Goal: Task Accomplishment & Management: Use online tool/utility

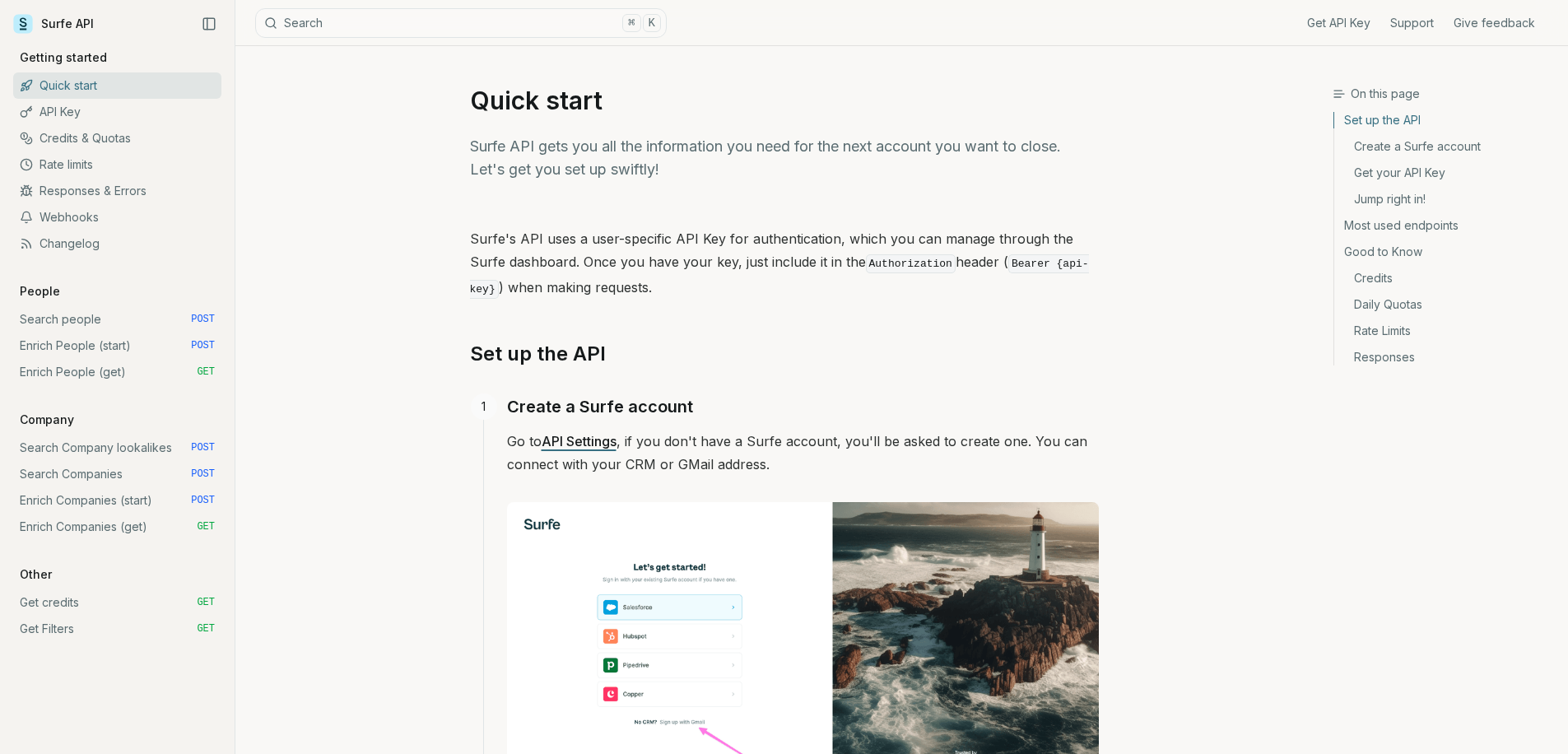
click at [116, 467] on link "Search Companies POST" at bounding box center [117, 474] width 208 height 26
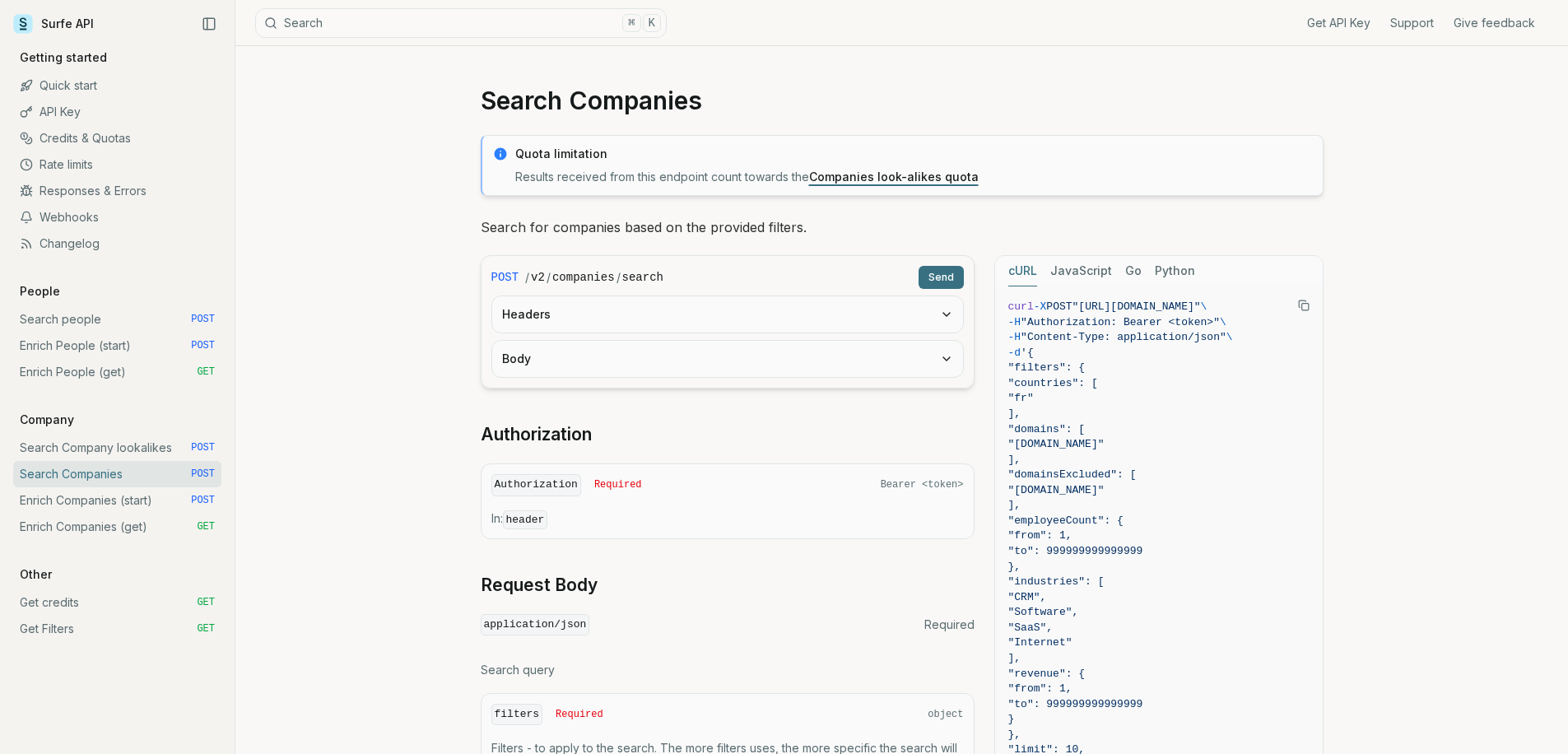
click at [557, 324] on button "Headers" at bounding box center [727, 314] width 471 height 36
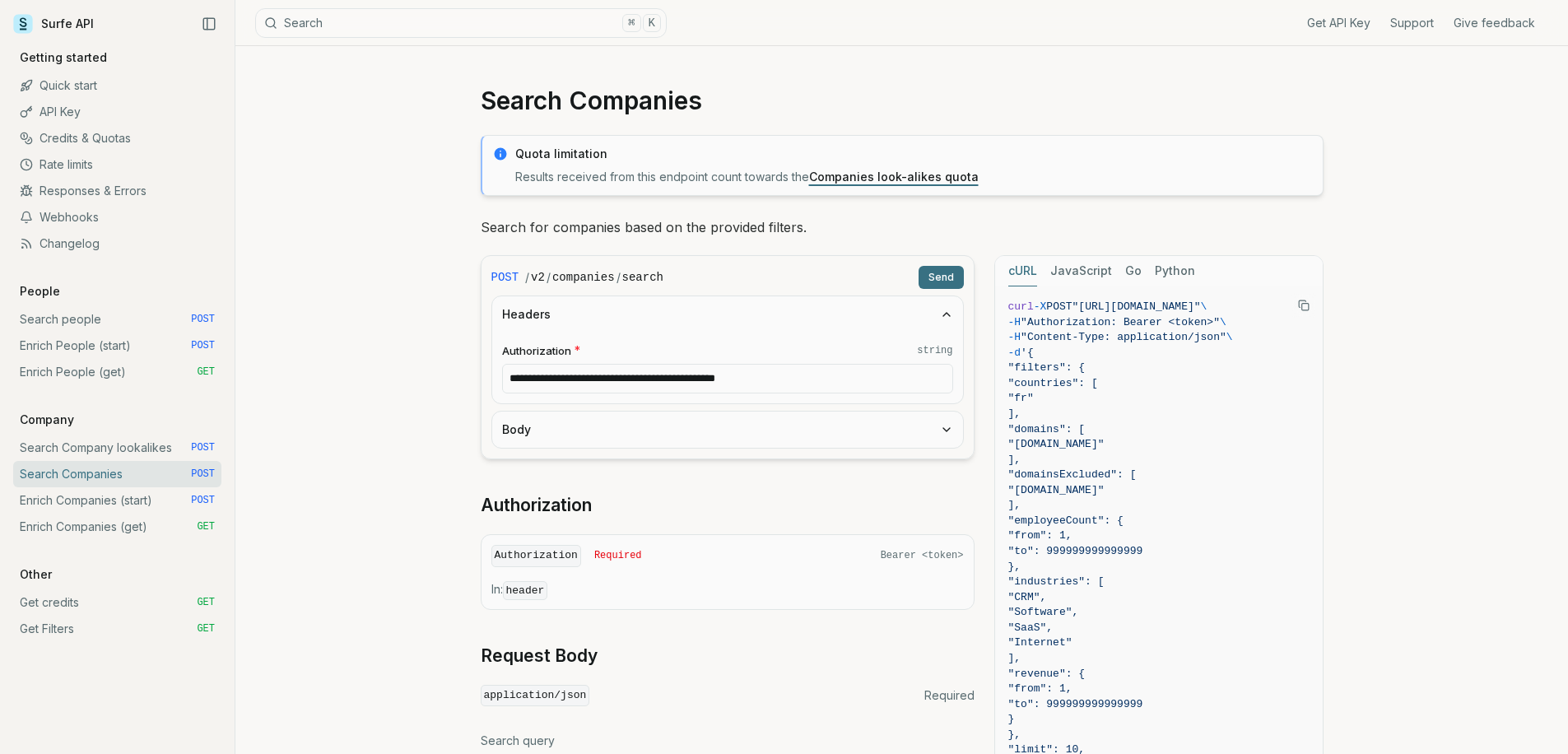
click at [531, 425] on button "Body" at bounding box center [727, 429] width 471 height 36
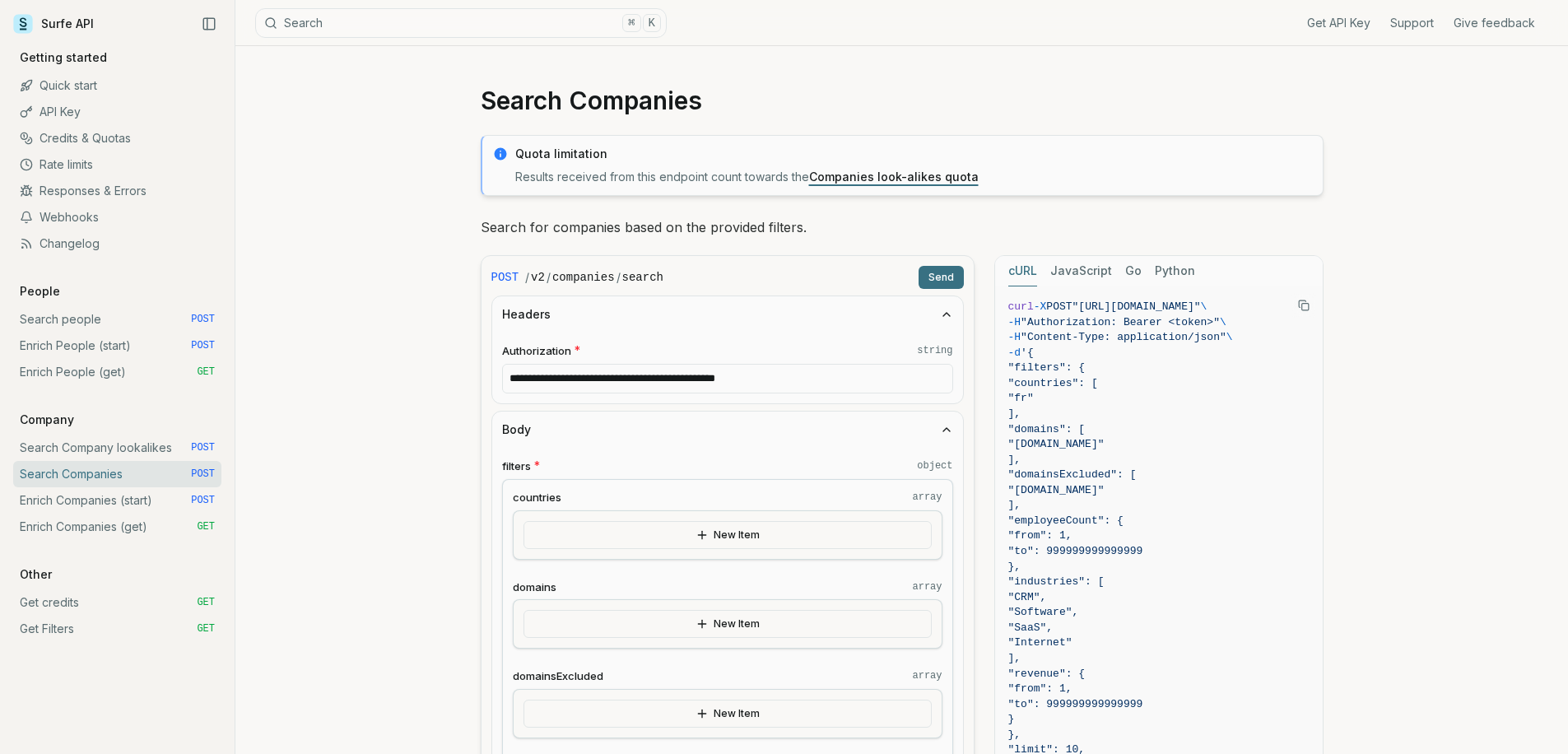
click at [94, 505] on link "Enrich Companies (start) POST" at bounding box center [117, 500] width 208 height 26
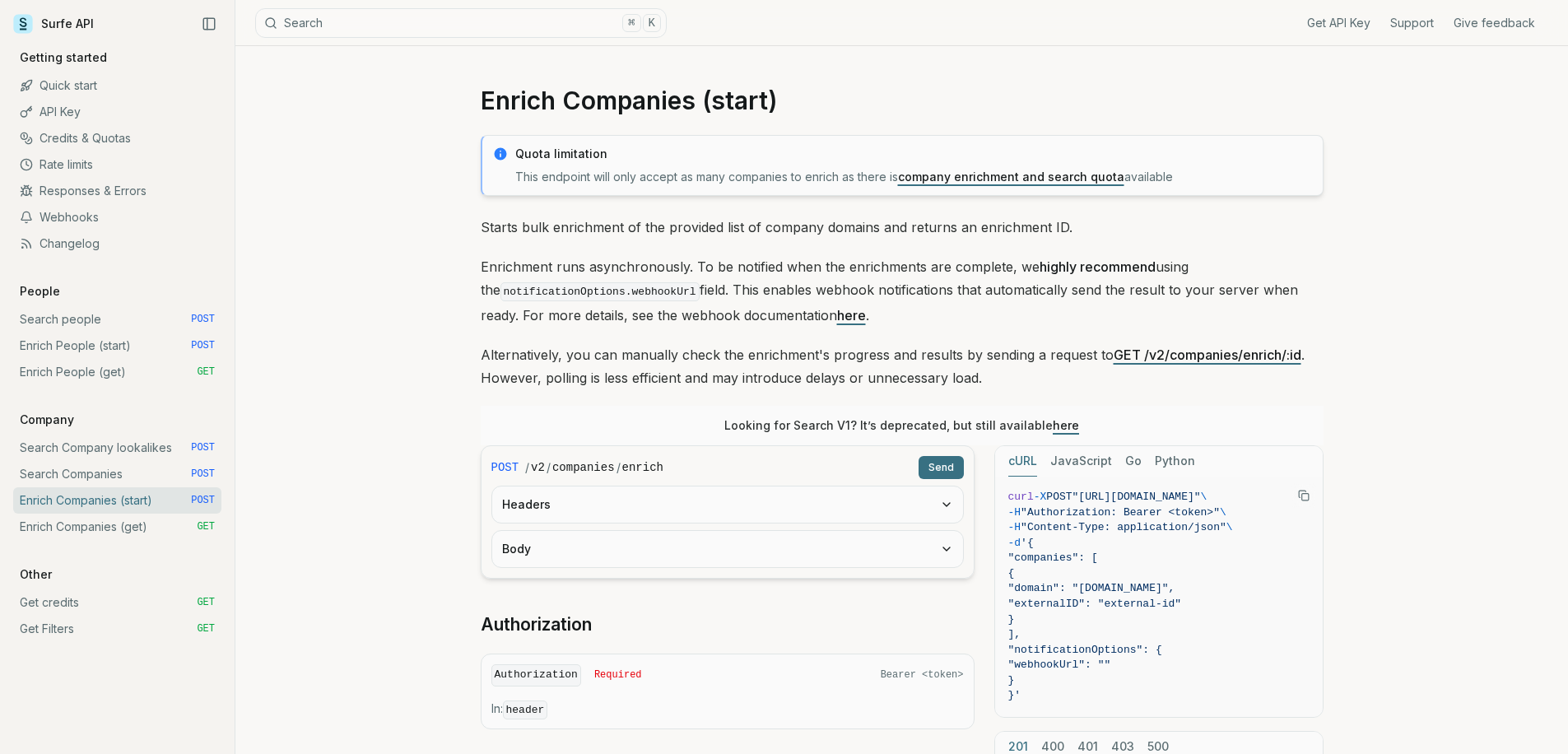
click at [613, 508] on button "Headers" at bounding box center [727, 504] width 471 height 36
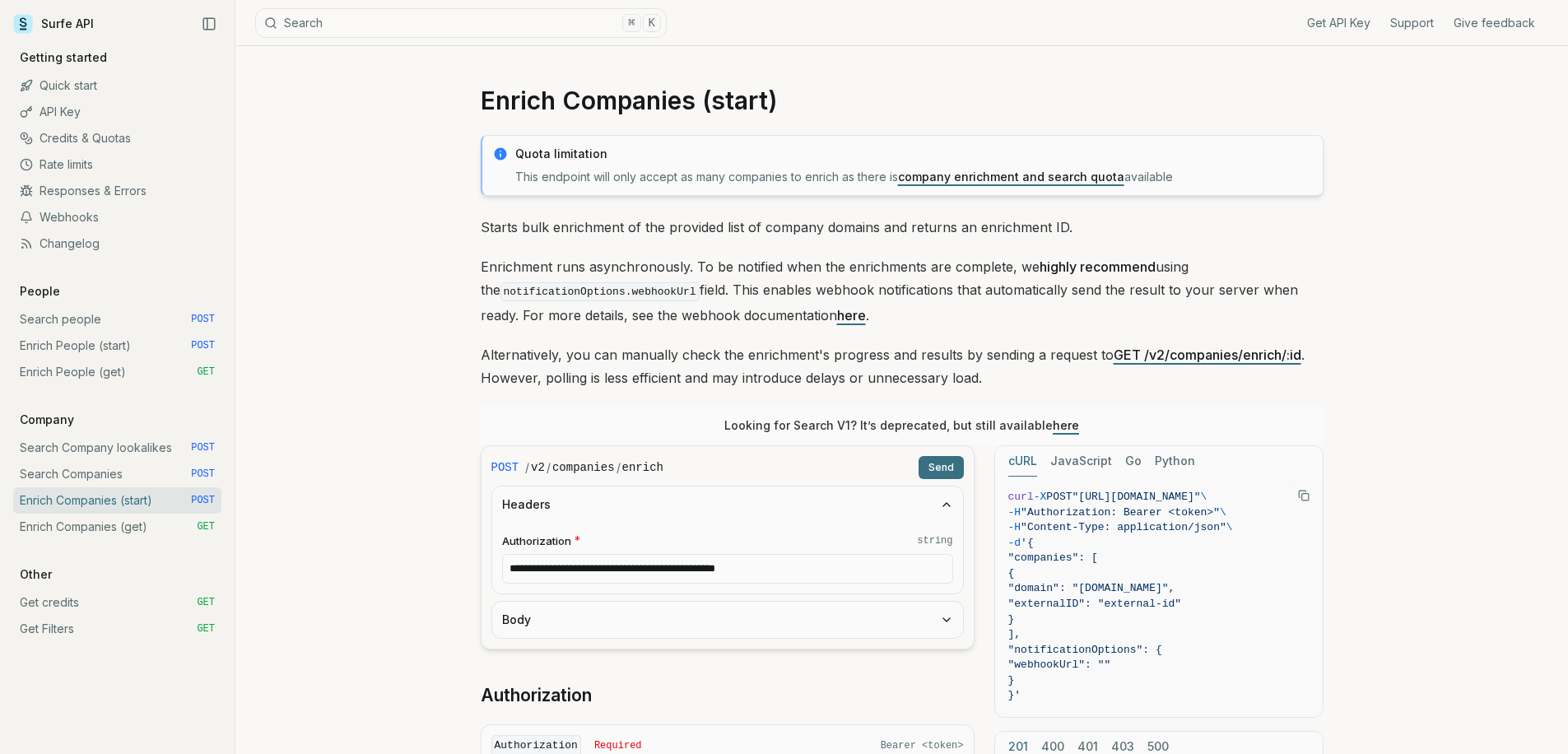
click at [587, 636] on button "Body" at bounding box center [727, 620] width 471 height 36
click at [578, 689] on button "New Item" at bounding box center [727, 694] width 429 height 28
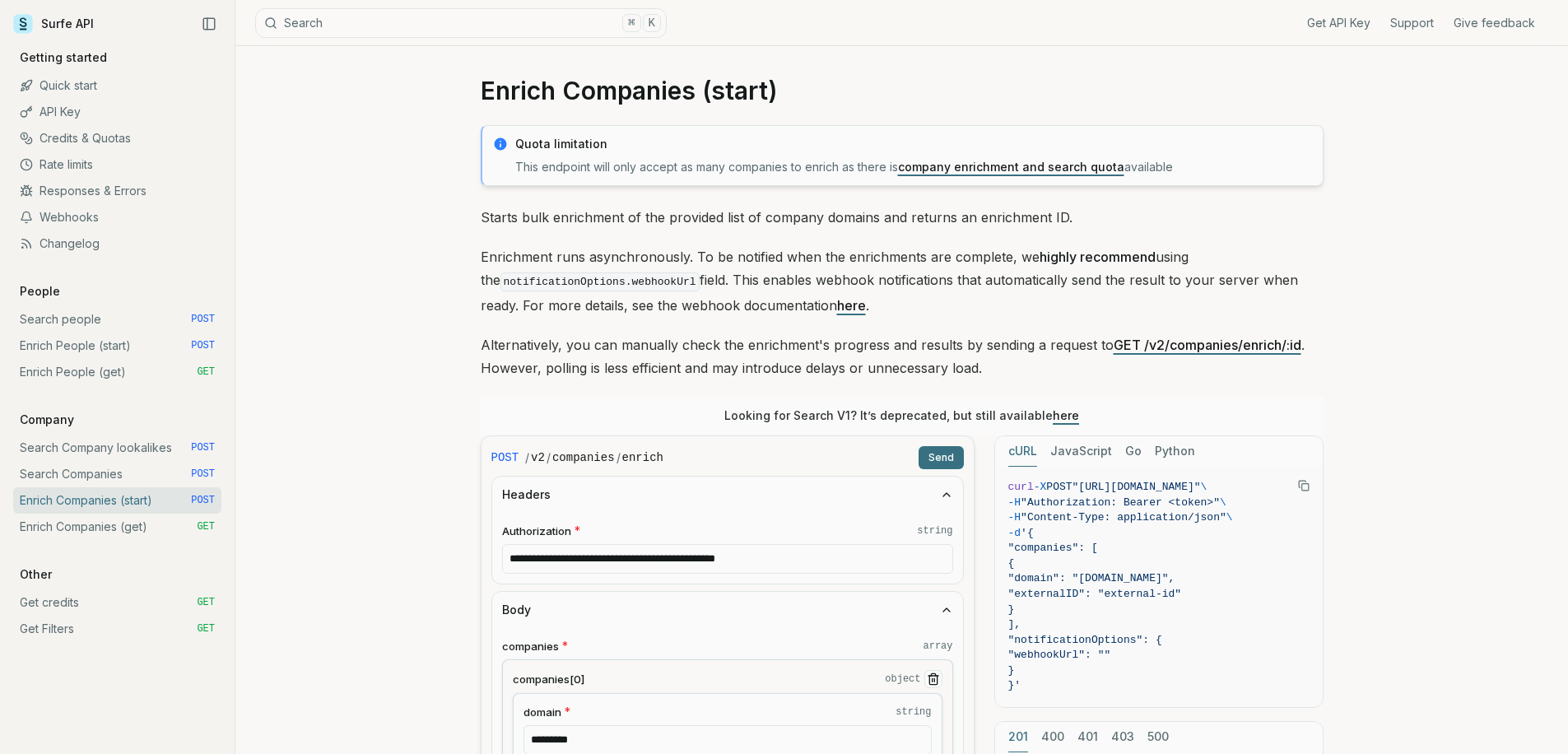
scroll to position [116, 0]
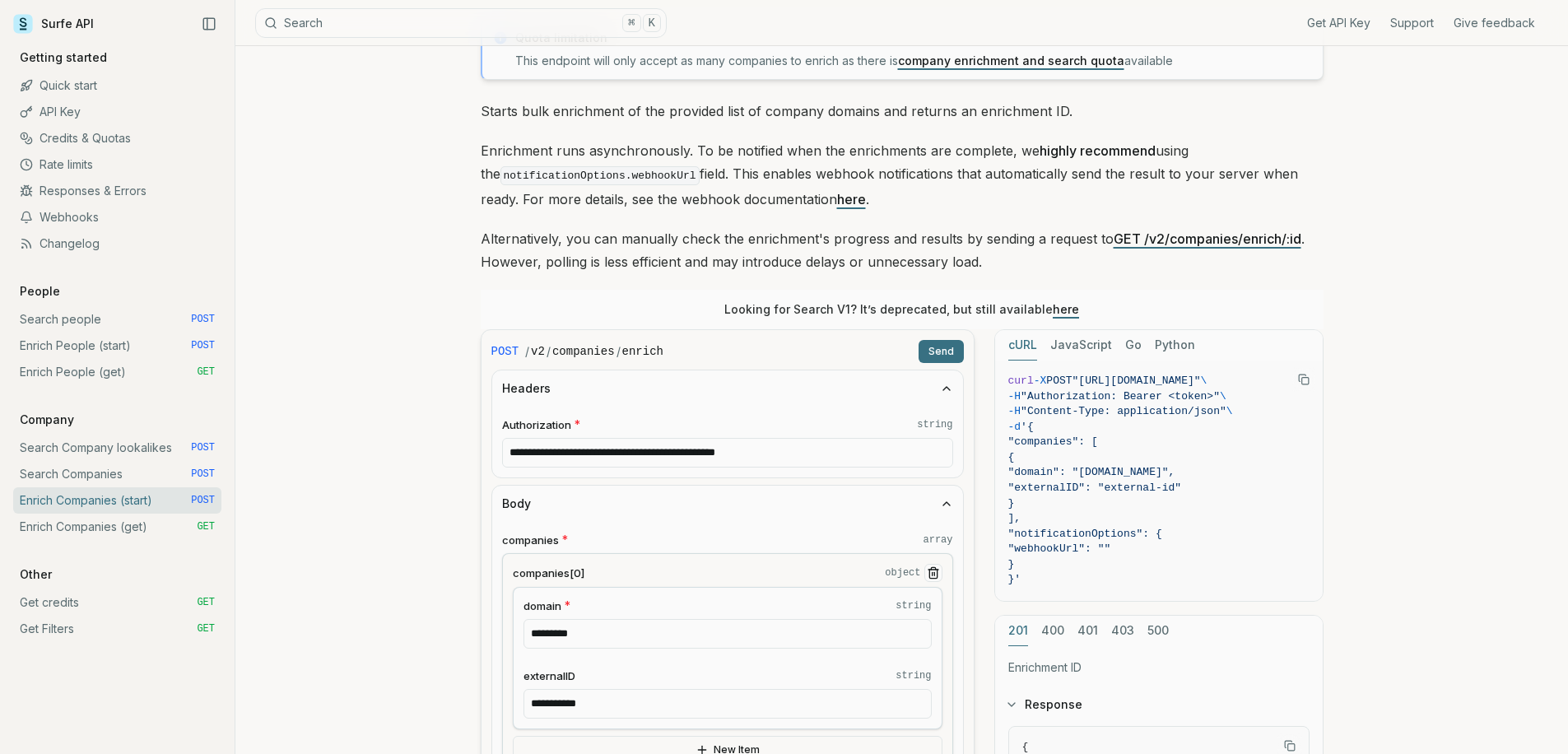
drag, startPoint x: 620, startPoint y: 631, endPoint x: 473, endPoint y: 606, distance: 149.1
click at [492, 610] on div "**********" at bounding box center [727, 708] width 471 height 374
type input "**********"
click at [937, 358] on button "Send" at bounding box center [941, 352] width 45 height 23
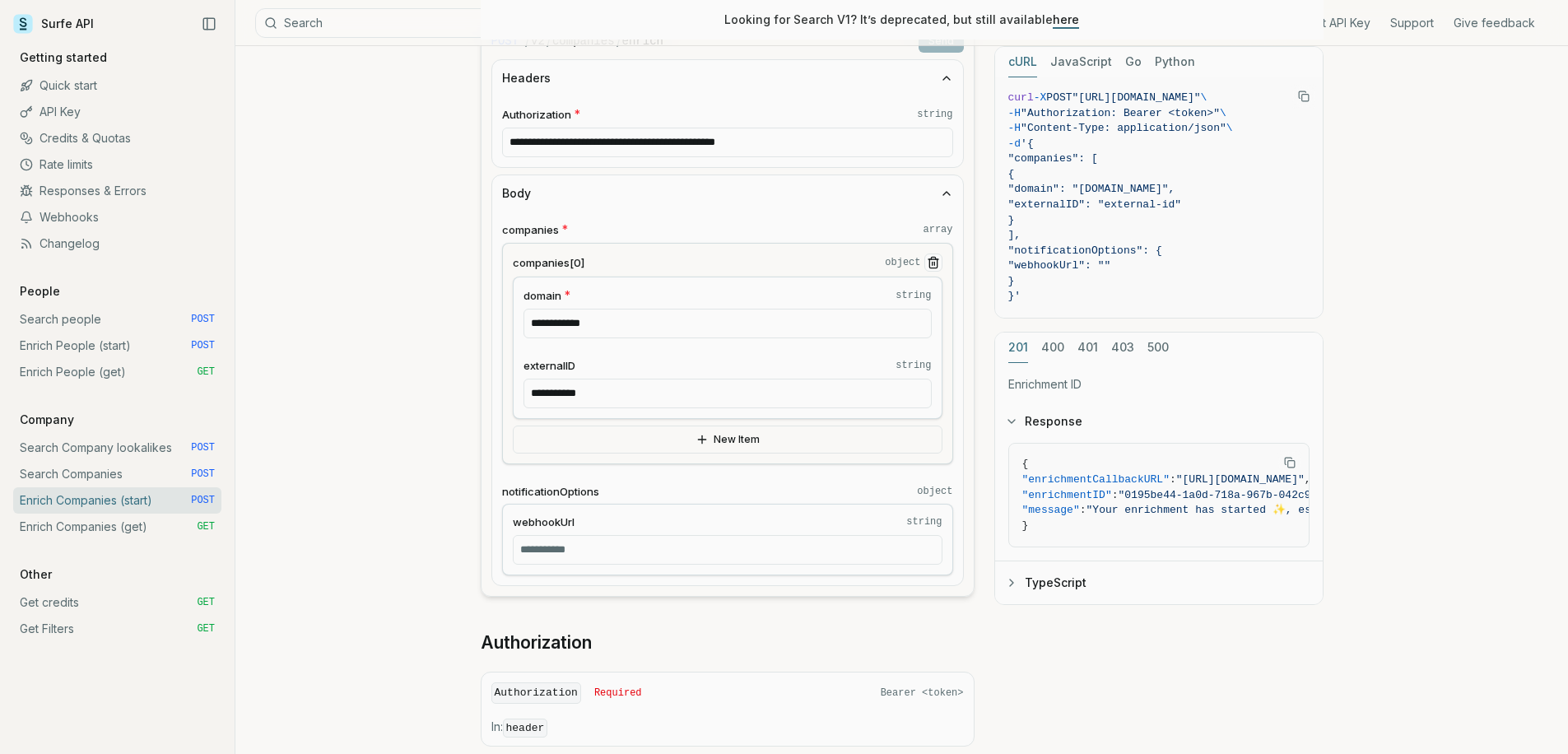
scroll to position [681, 0]
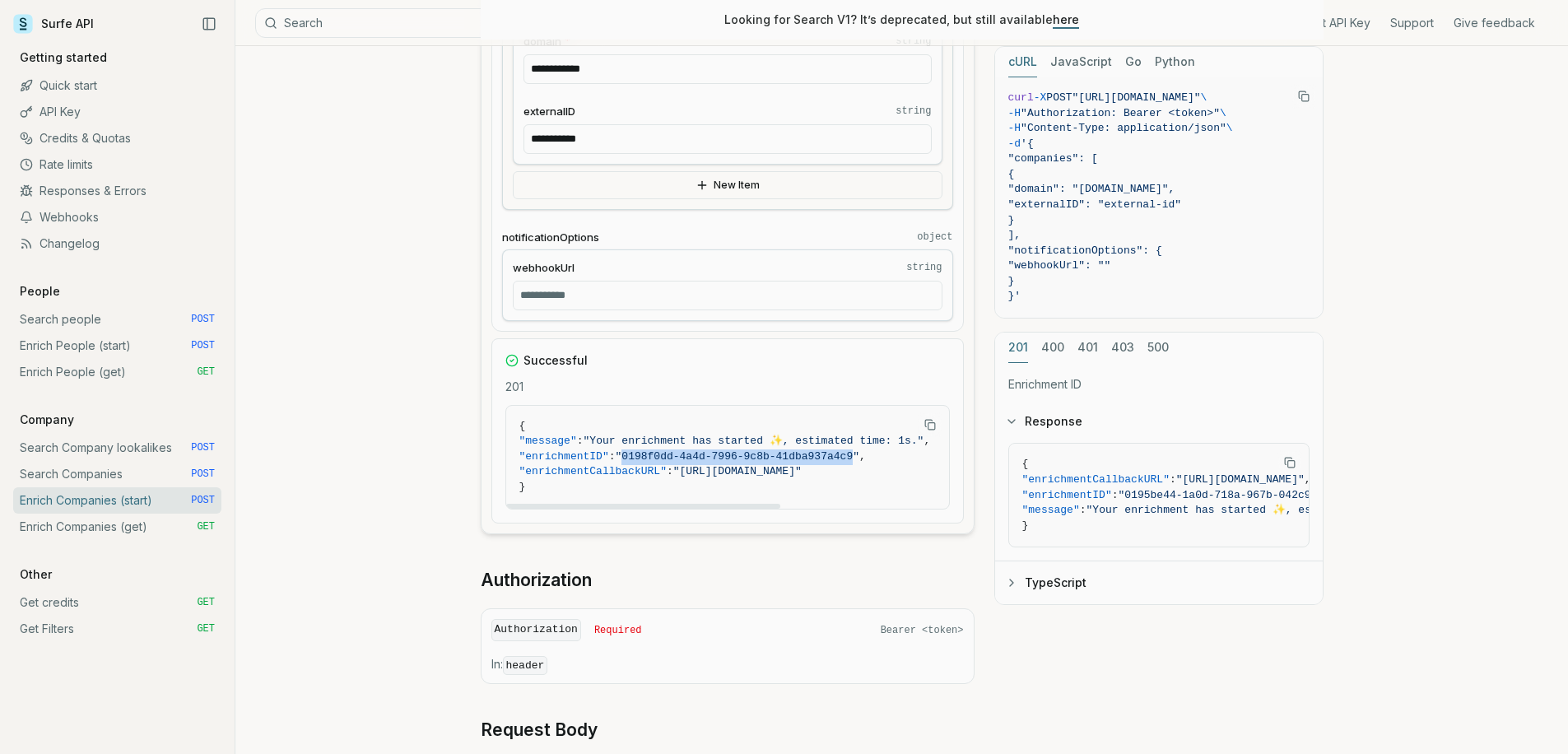
drag, startPoint x: 643, startPoint y: 455, endPoint x: 873, endPoint y: 456, distance: 230.0
click at [860, 456] on span ""0198f0dd-4a4d-7996-9c8b-41dba937a4c9"" at bounding box center [738, 456] width 244 height 12
copy span "0198f0dd-4a4d-7996-9c8b-41dba937a4c9"
click at [142, 527] on link "Enrich Companies (get) GET" at bounding box center [117, 527] width 208 height 26
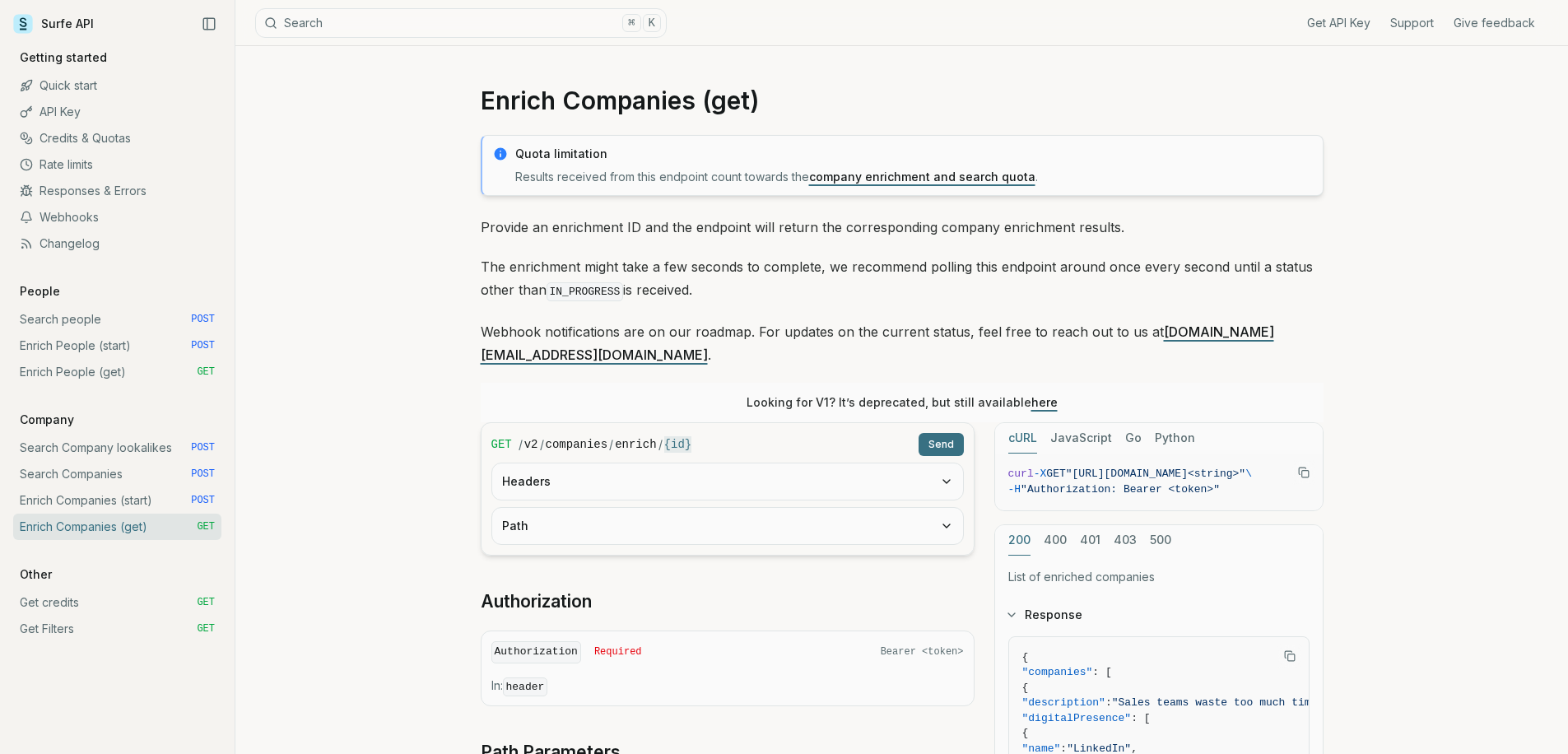
click at [585, 463] on button "Headers" at bounding box center [727, 481] width 471 height 36
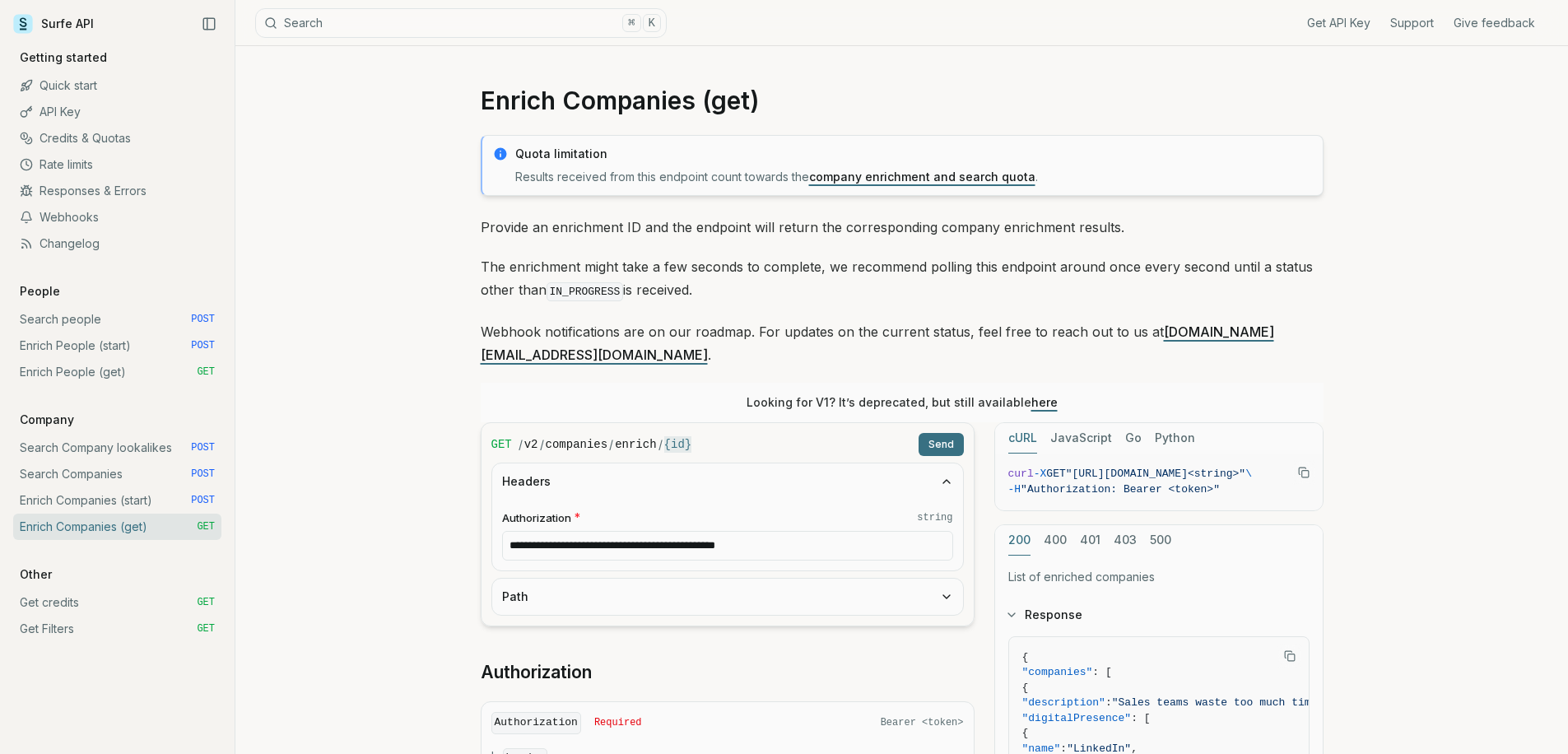
click at [575, 579] on button "Path" at bounding box center [727, 597] width 471 height 36
click at [558, 646] on input "id * string" at bounding box center [727, 661] width 451 height 29
paste input "**********"
type input "**********"
click at [940, 431] on form "**********" at bounding box center [727, 560] width 494 height 275
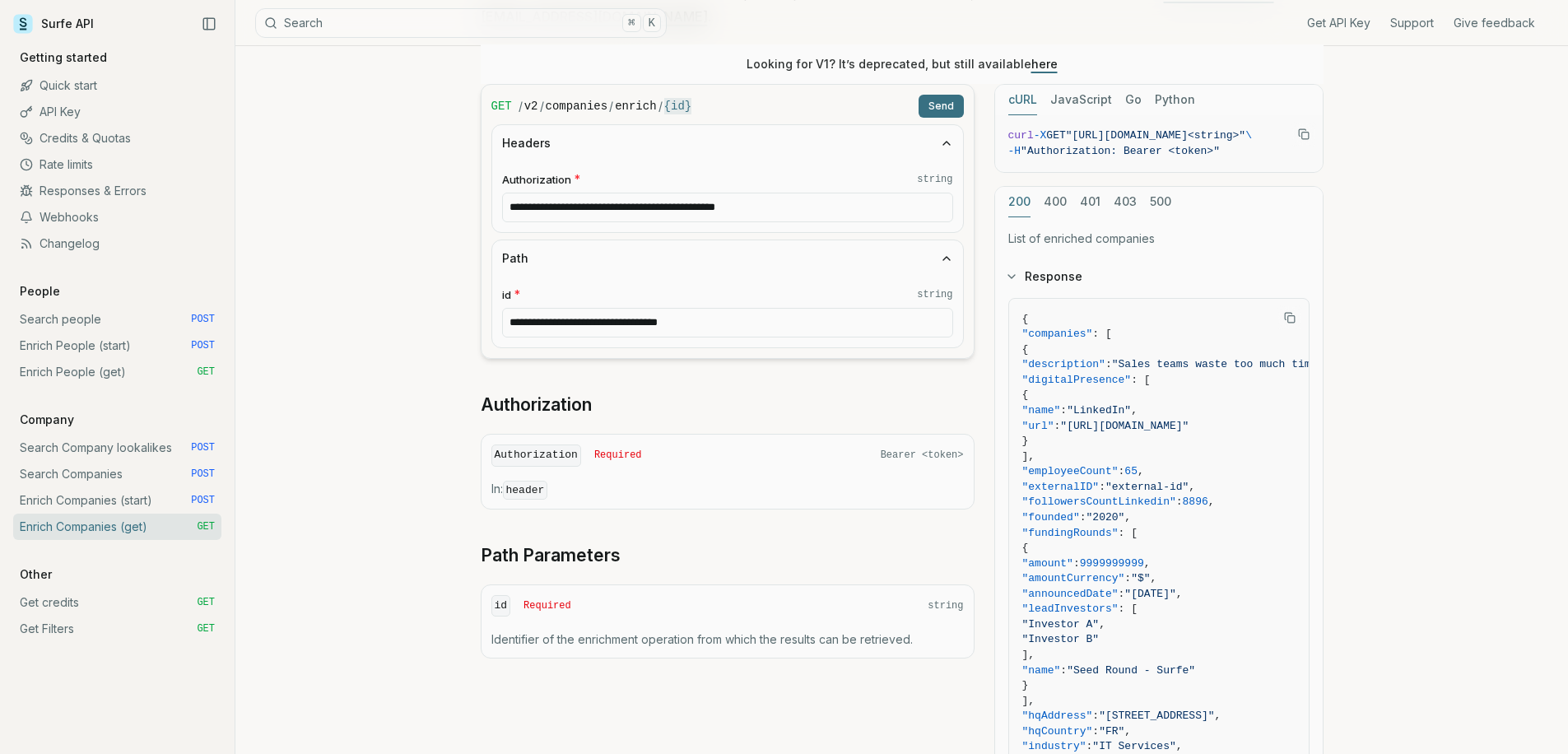
scroll to position [168, 0]
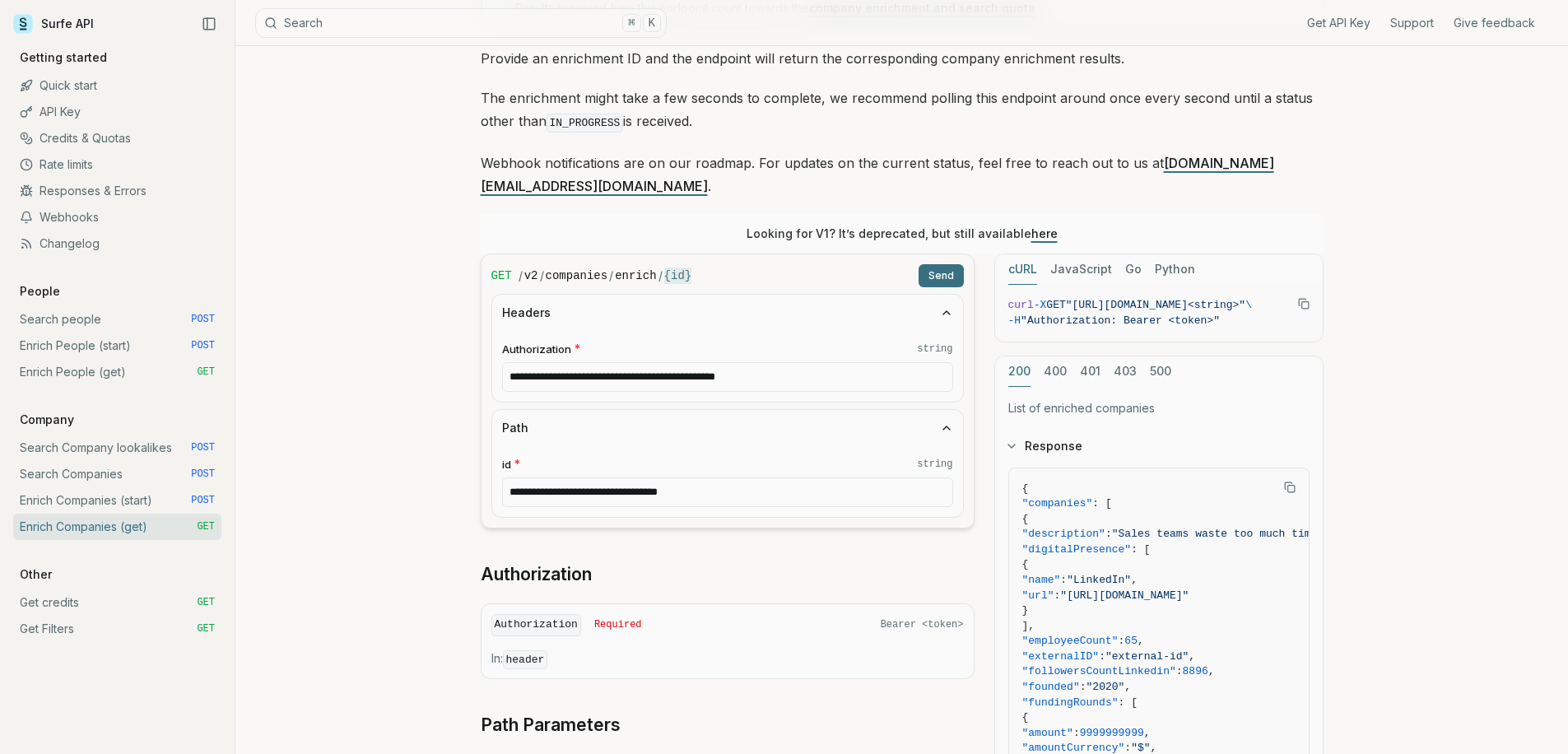
click at [952, 264] on button "Send" at bounding box center [941, 276] width 45 height 23
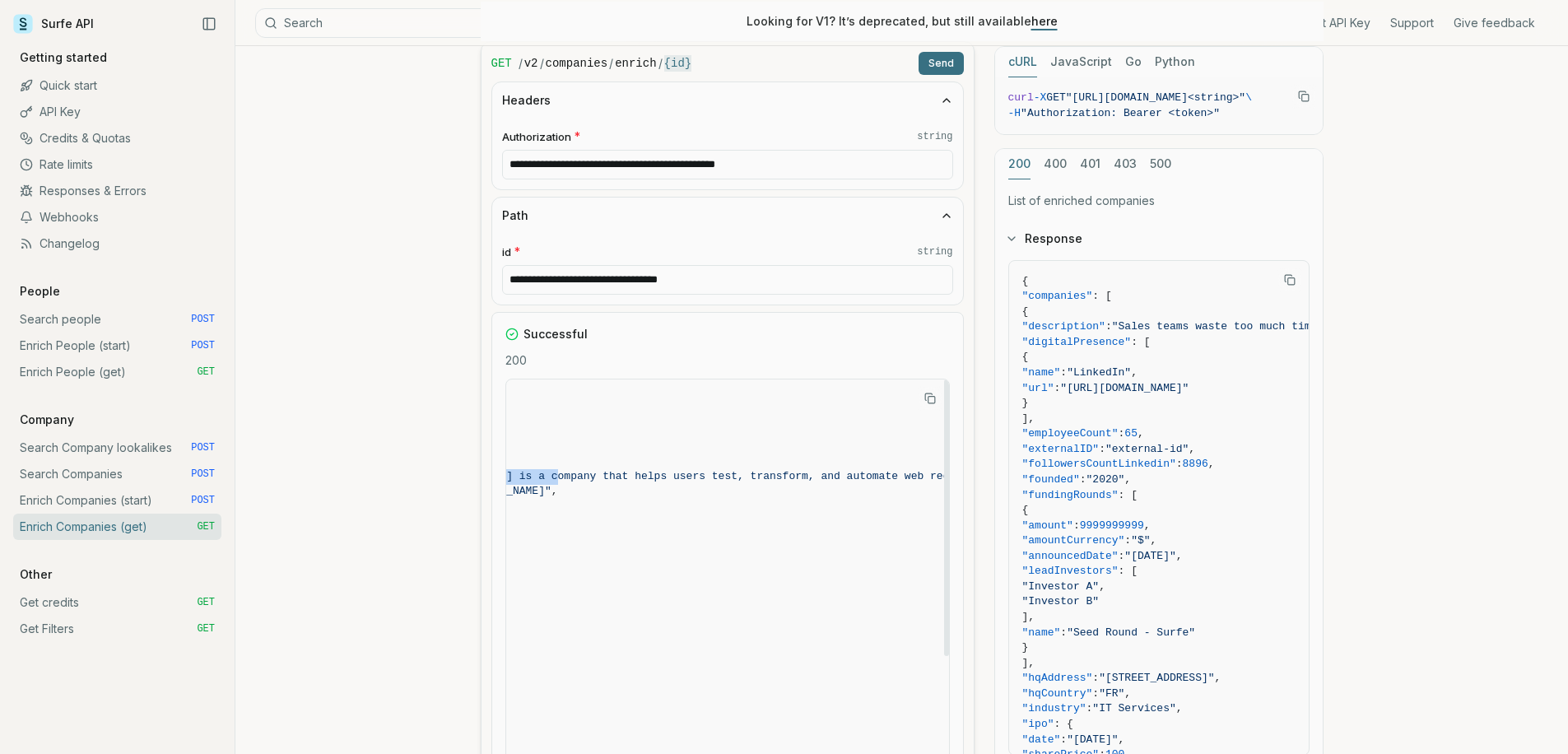
scroll to position [0, 0]
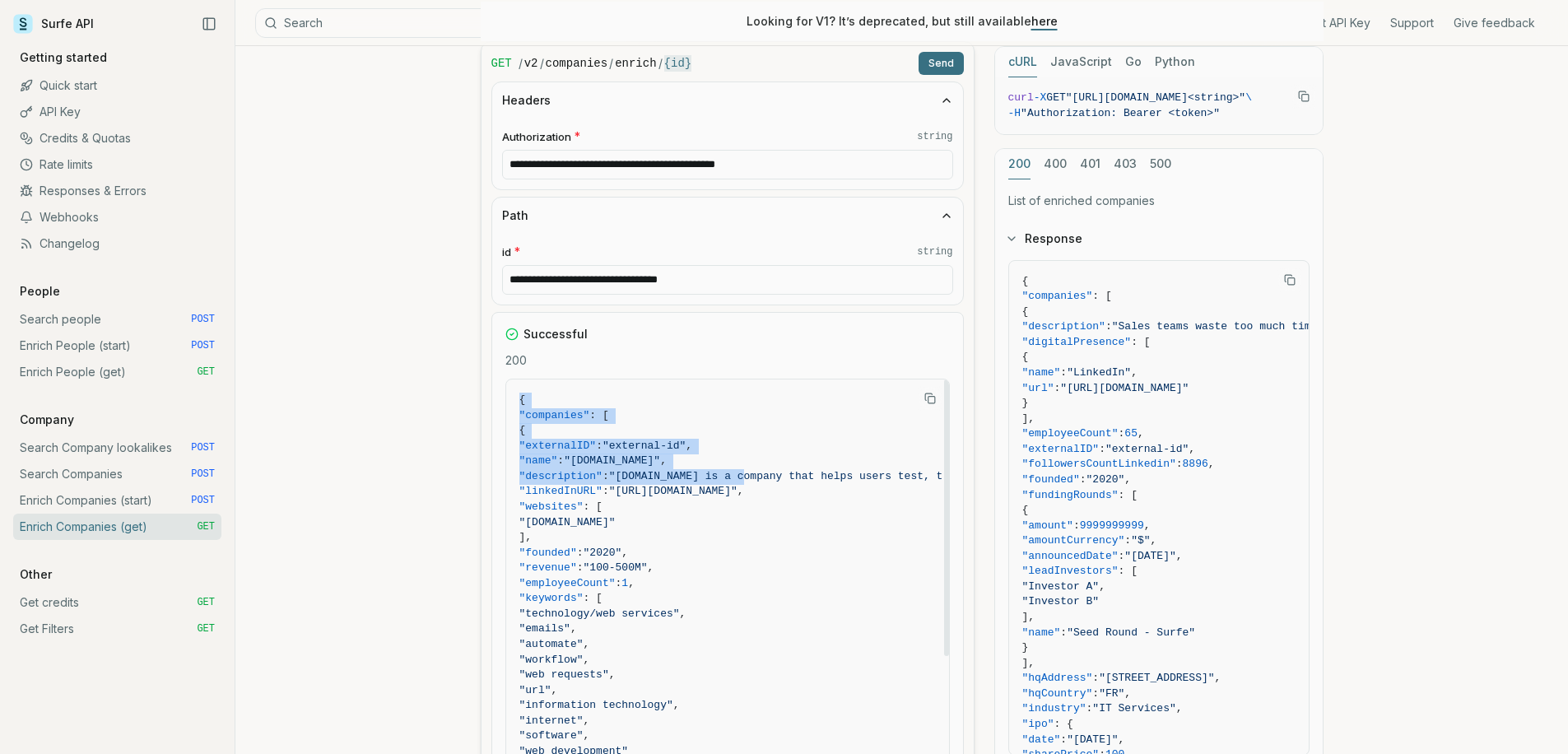
drag, startPoint x: 793, startPoint y: 453, endPoint x: 458, endPoint y: 459, distance: 335.1
click at [458, 459] on article "**********" at bounding box center [902, 495] width 922 height 1661
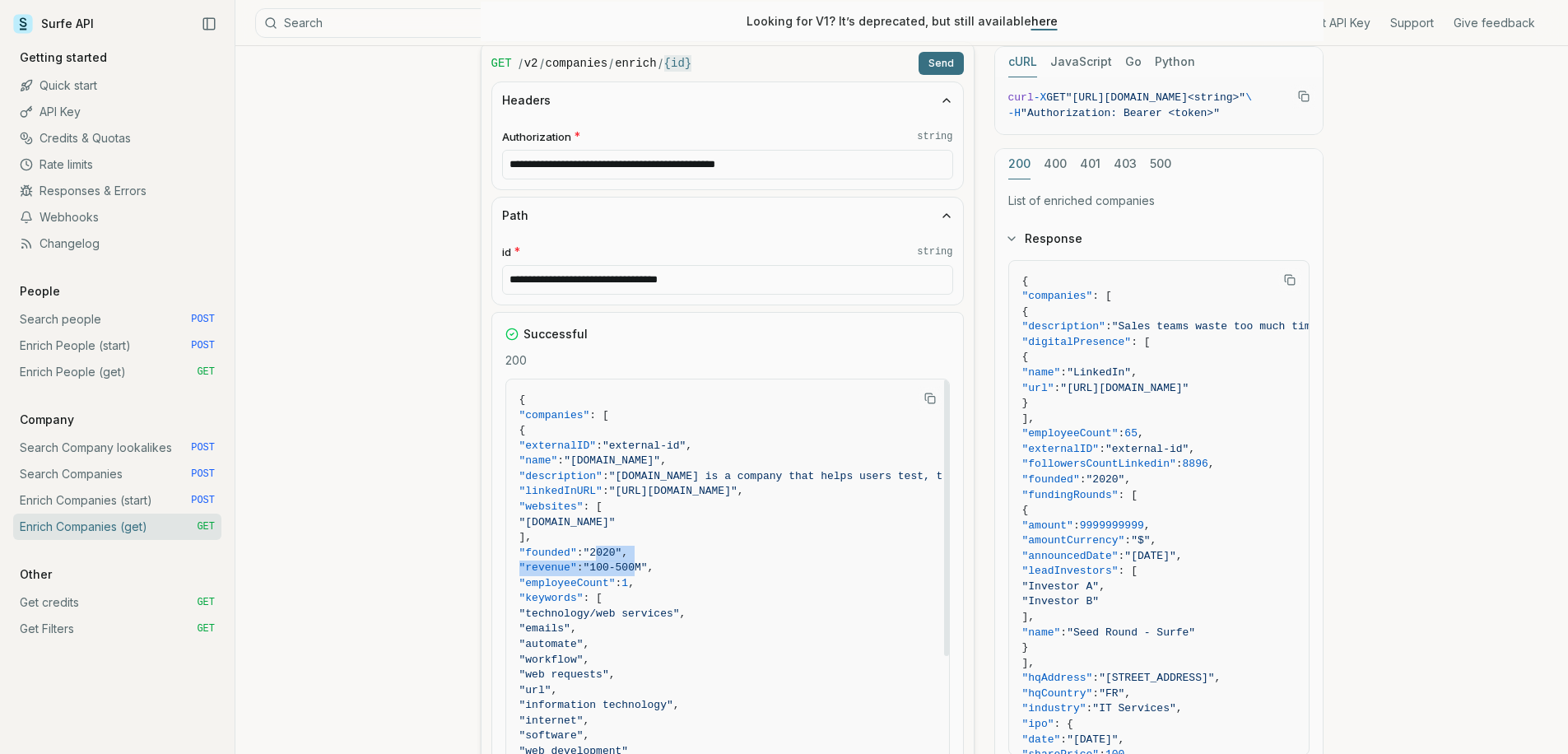
drag, startPoint x: 640, startPoint y: 529, endPoint x: 686, endPoint y: 538, distance: 46.9
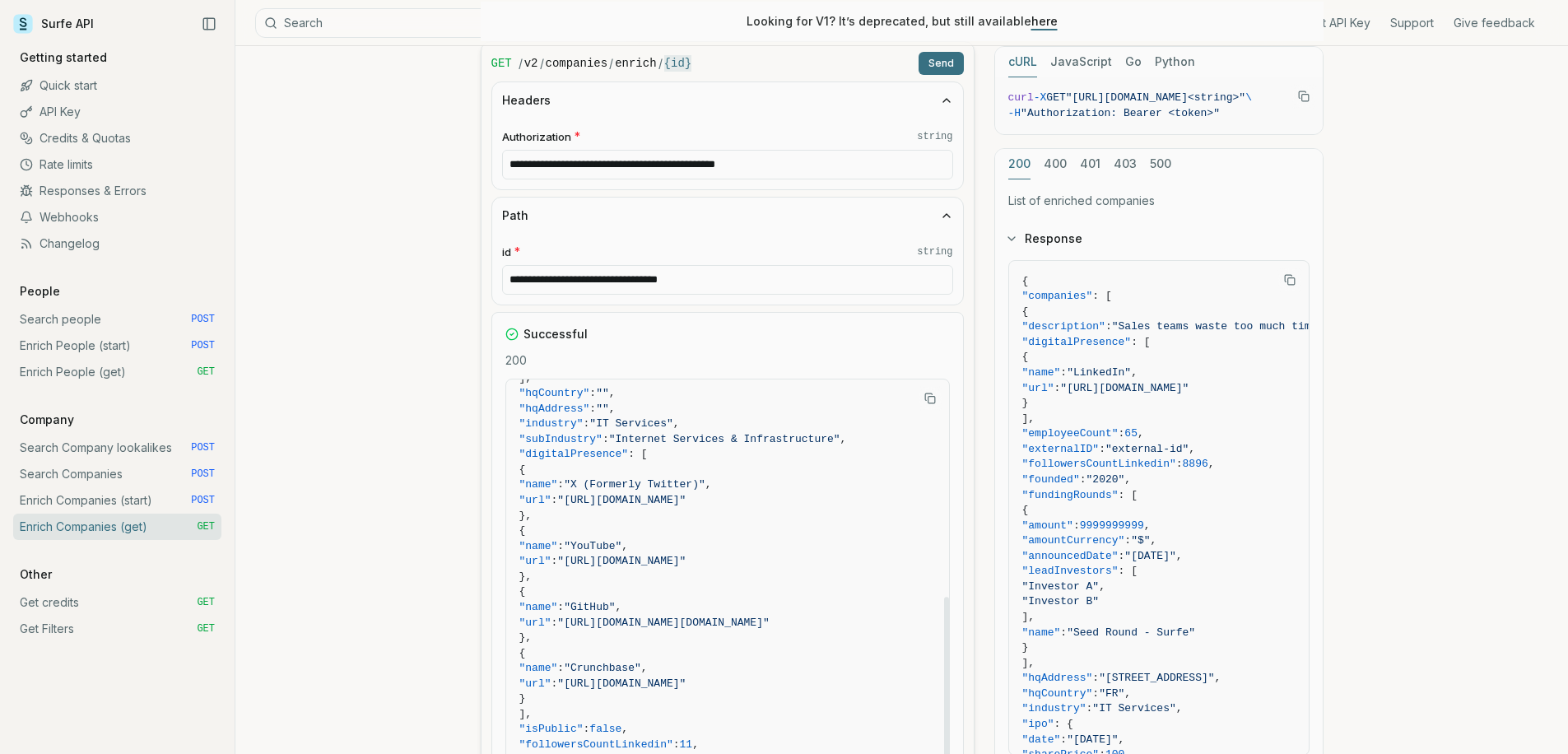
scroll to position [550, 0]
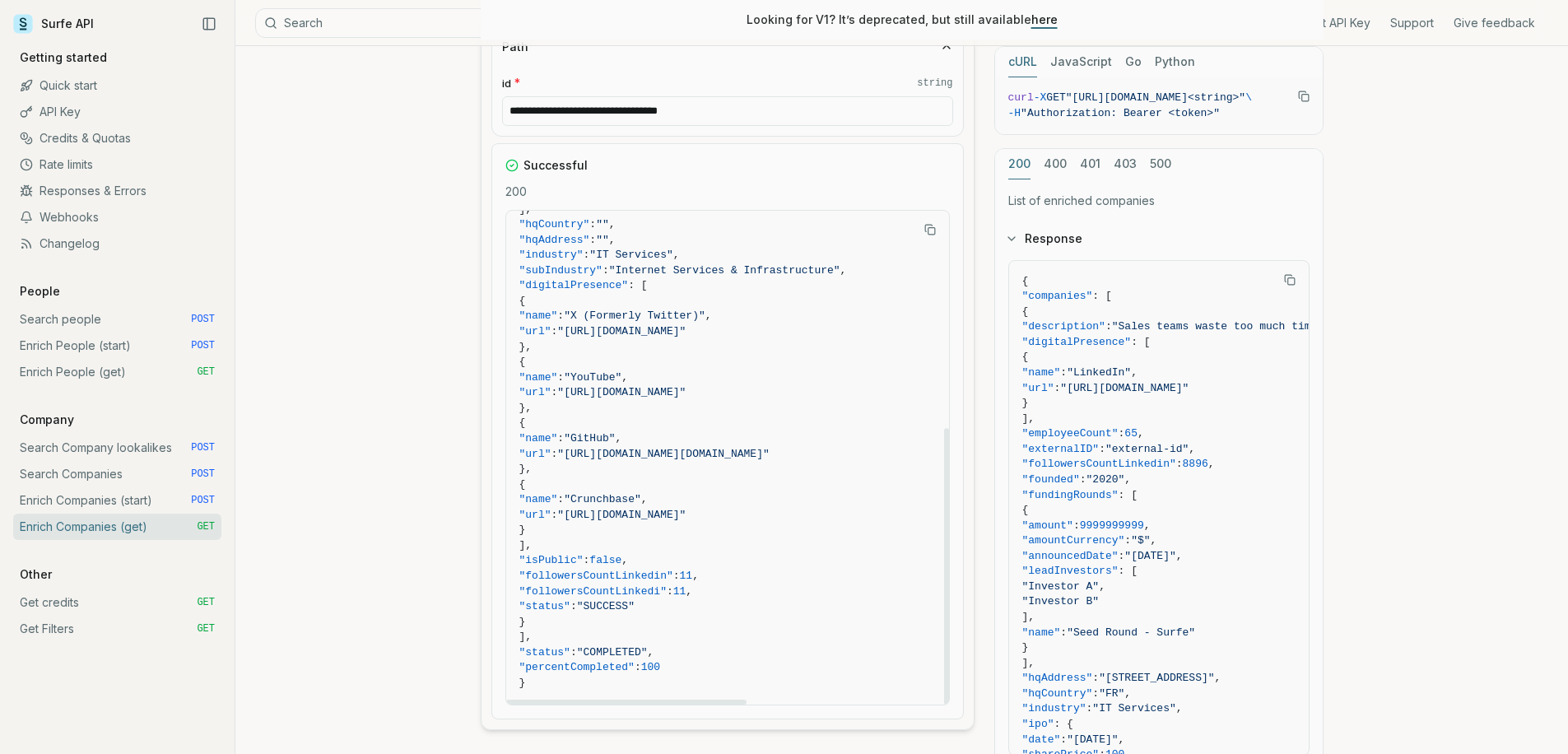
click at [687, 585] on span "11" at bounding box center [679, 591] width 13 height 12
drag, startPoint x: 683, startPoint y: 573, endPoint x: 663, endPoint y: 572, distance: 20.0
click at [663, 585] on span ""followersCountLinkedi" : 11 ," at bounding box center [888, 592] width 739 height 16
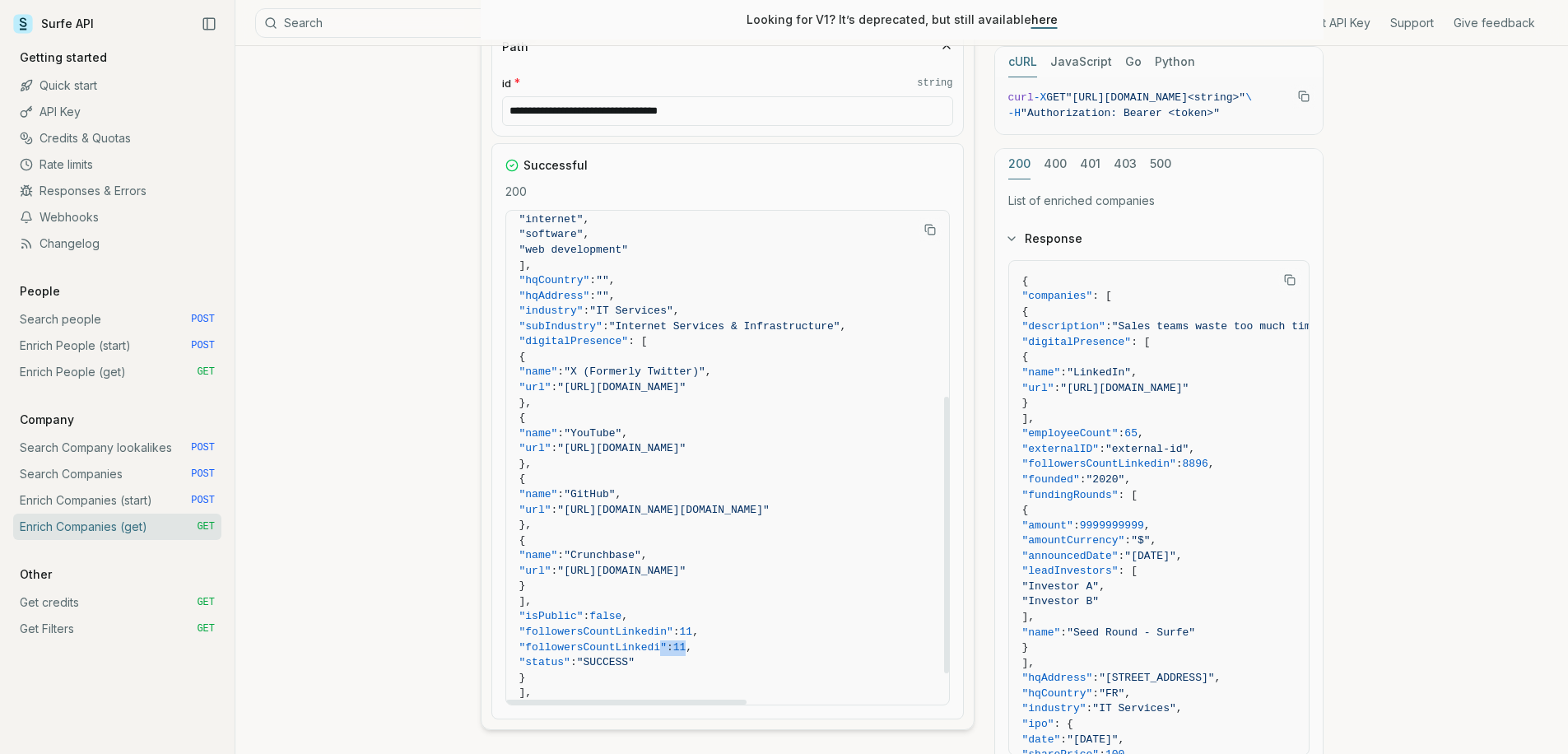
scroll to position [296, 0]
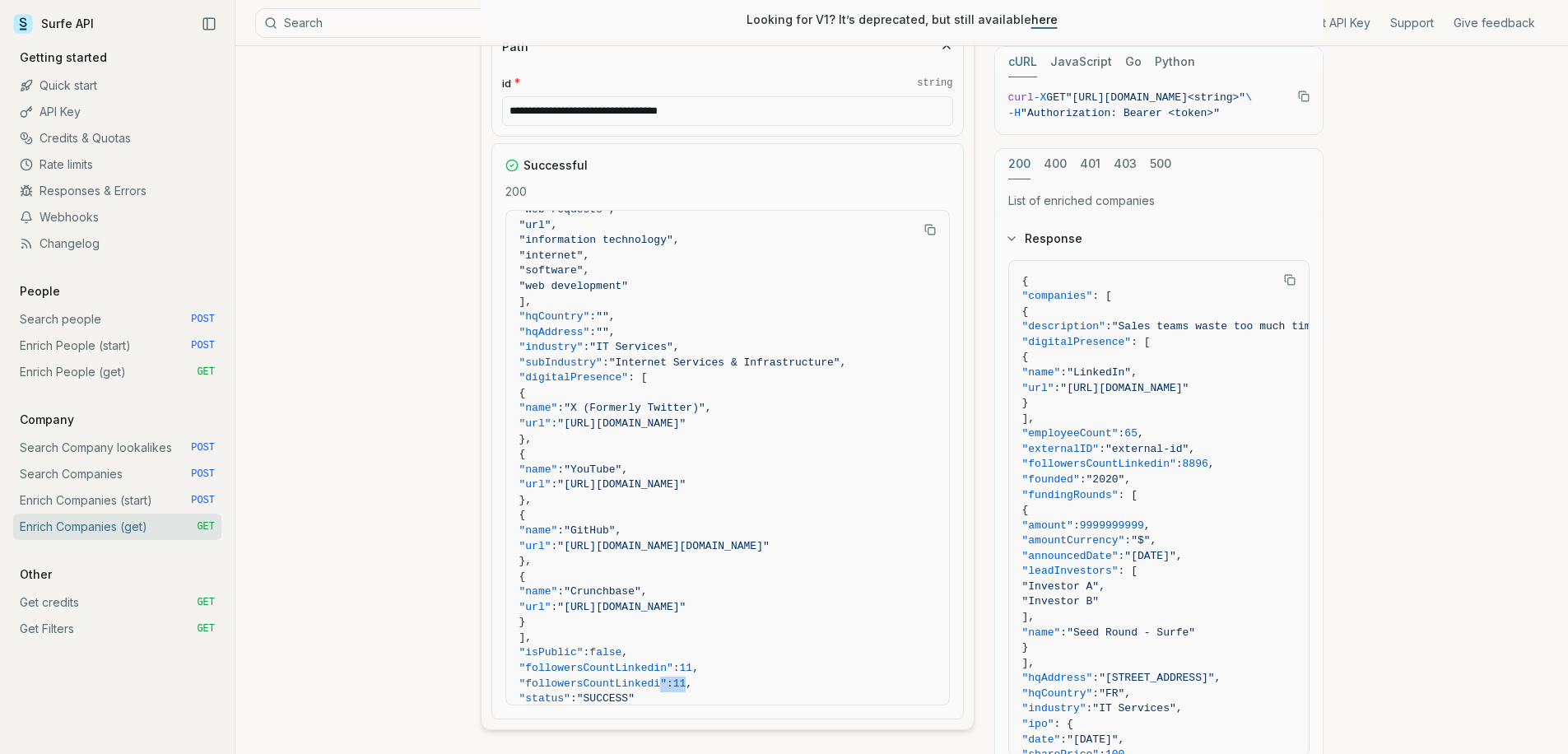
click at [117, 345] on link "Enrich People (start) POST" at bounding box center [117, 345] width 208 height 26
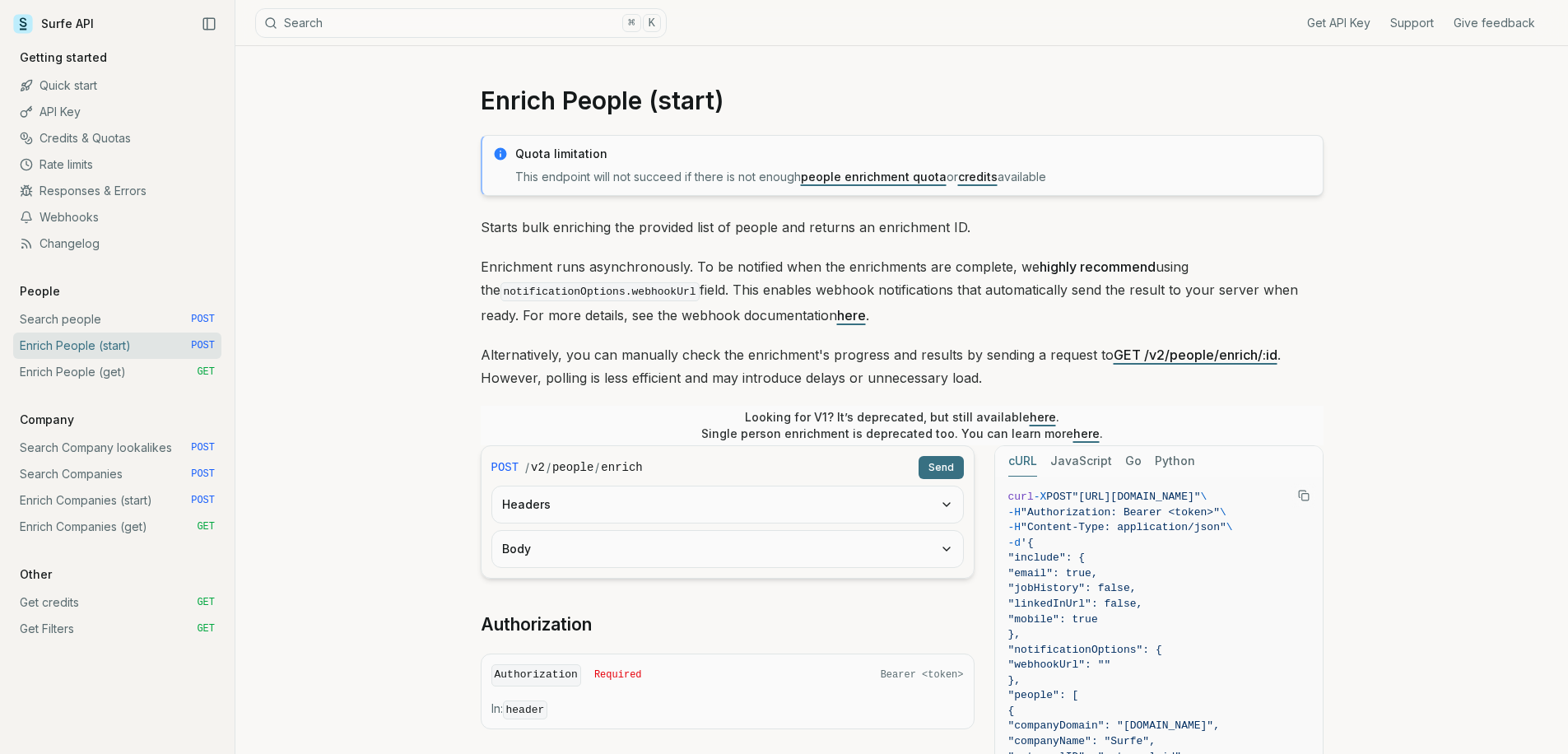
click at [131, 319] on link "Search people POST" at bounding box center [117, 319] width 208 height 26
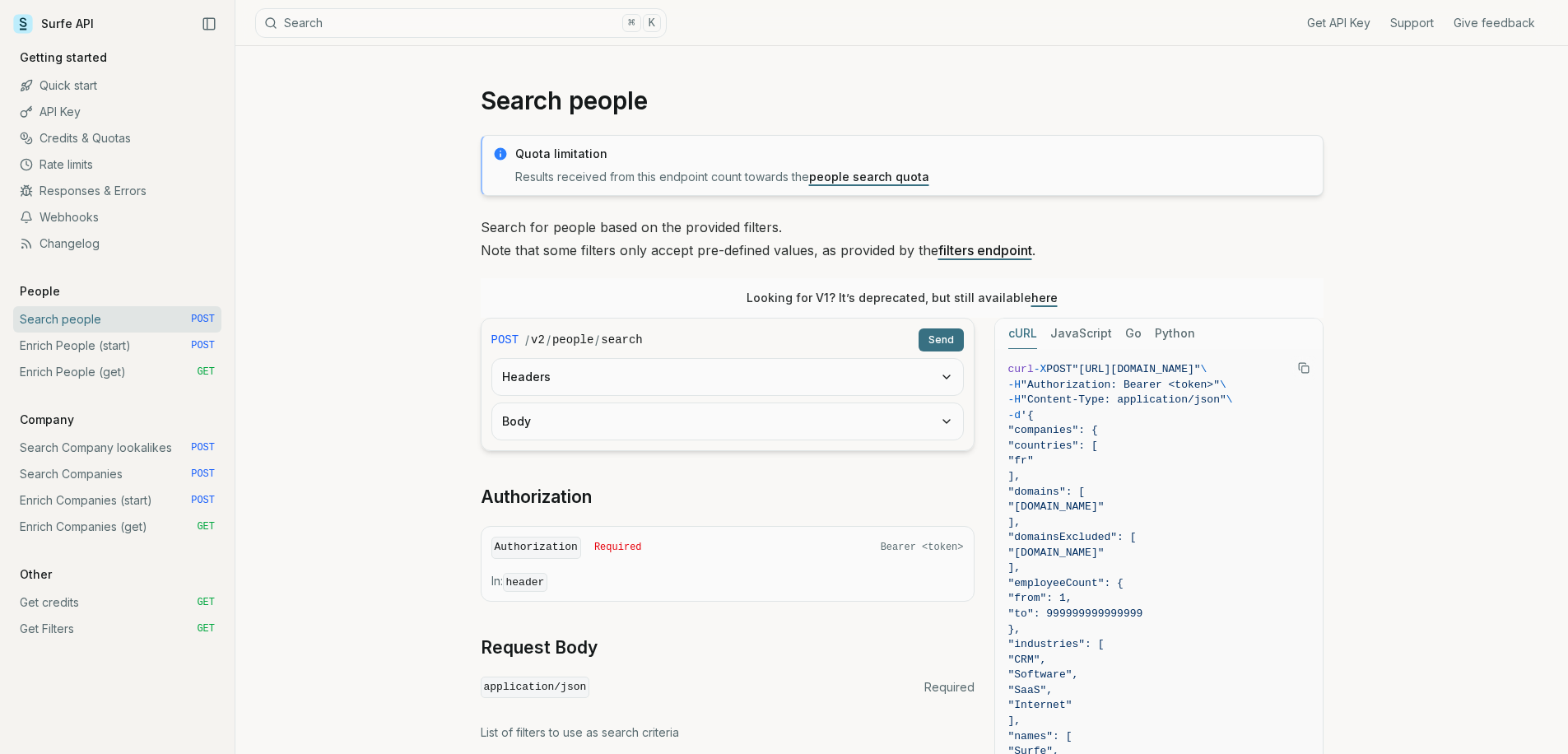
click at [576, 391] on button "Headers" at bounding box center [727, 377] width 471 height 36
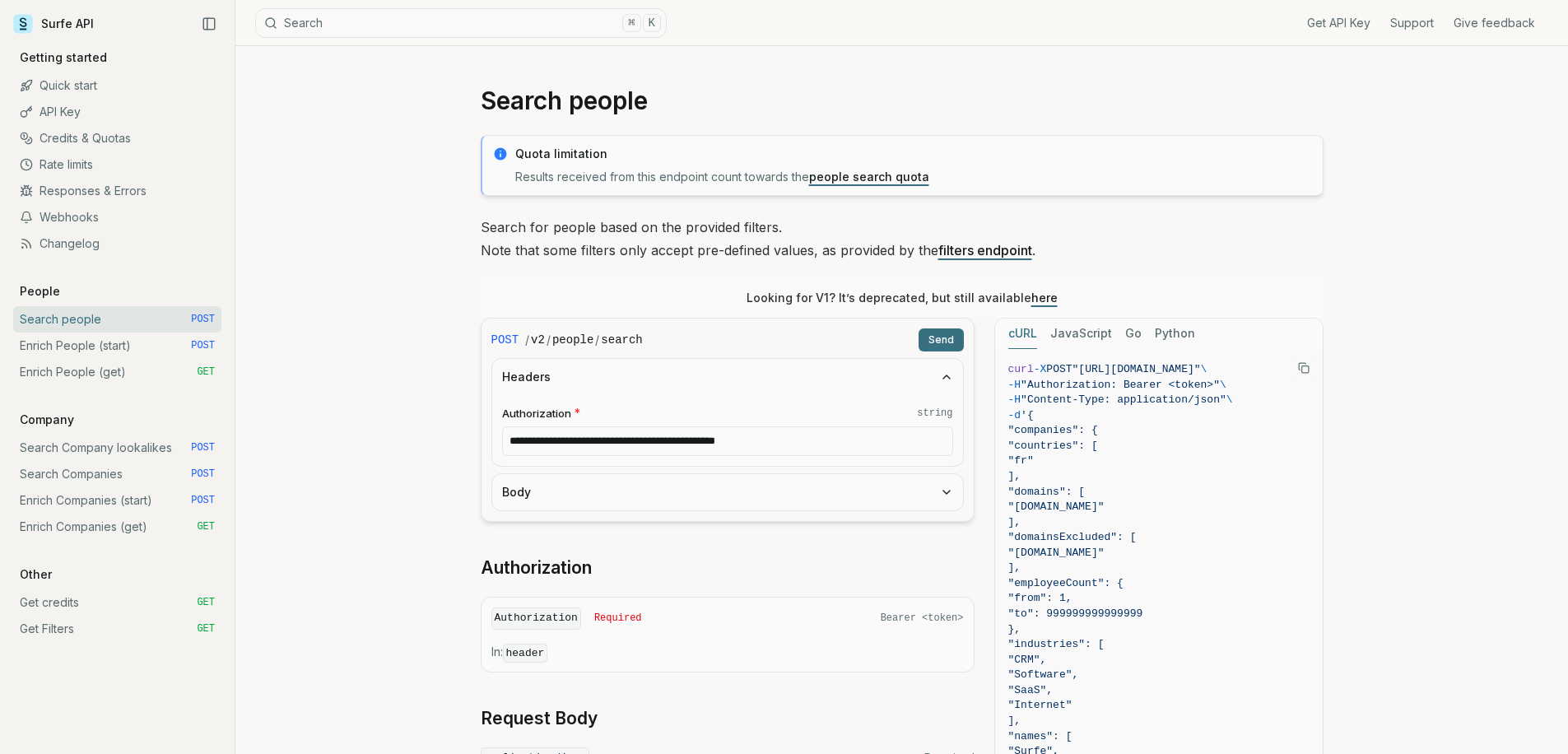
click at [560, 516] on form "**********" at bounding box center [727, 420] width 494 height 204
click at [563, 507] on button "Body" at bounding box center [727, 492] width 471 height 36
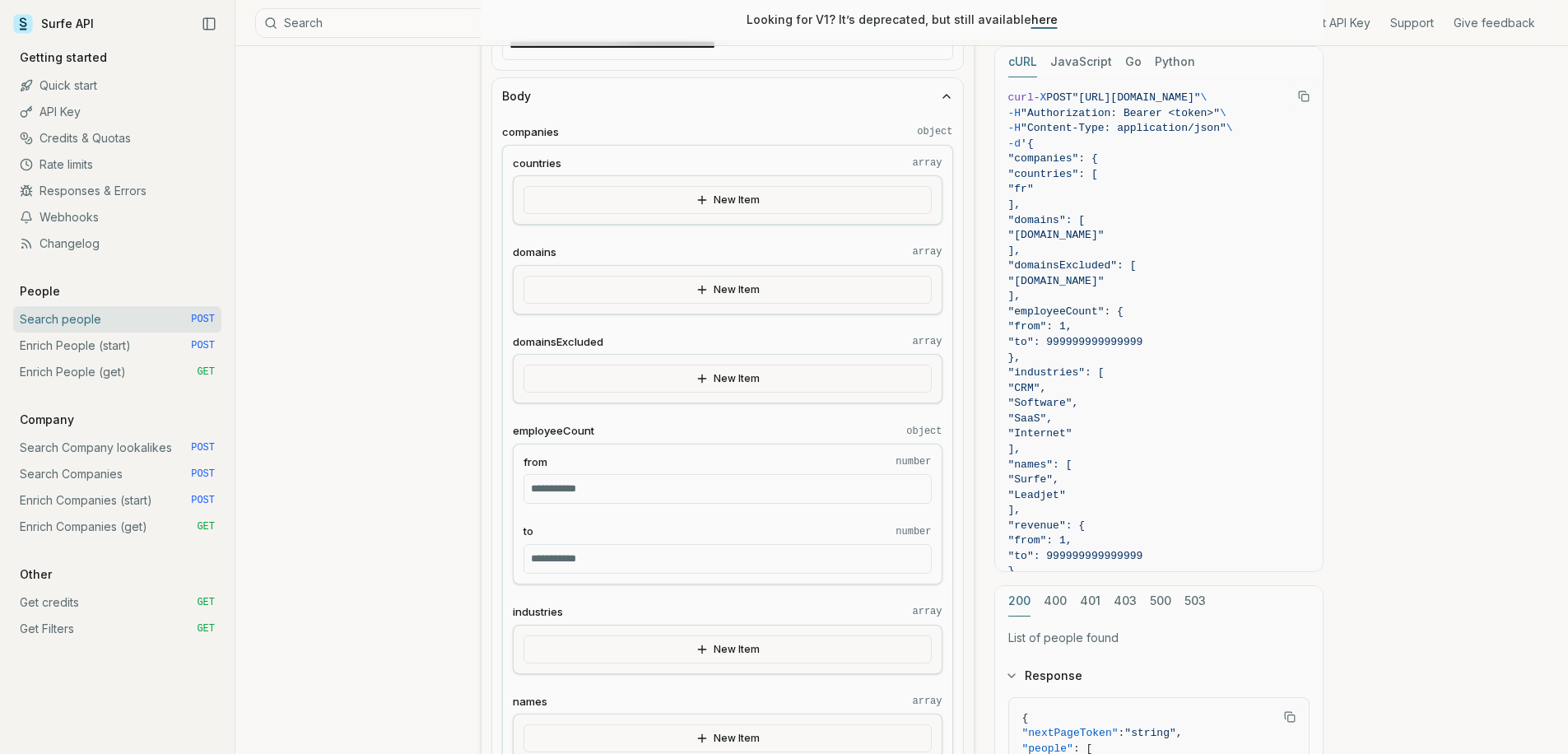
scroll to position [311, 0]
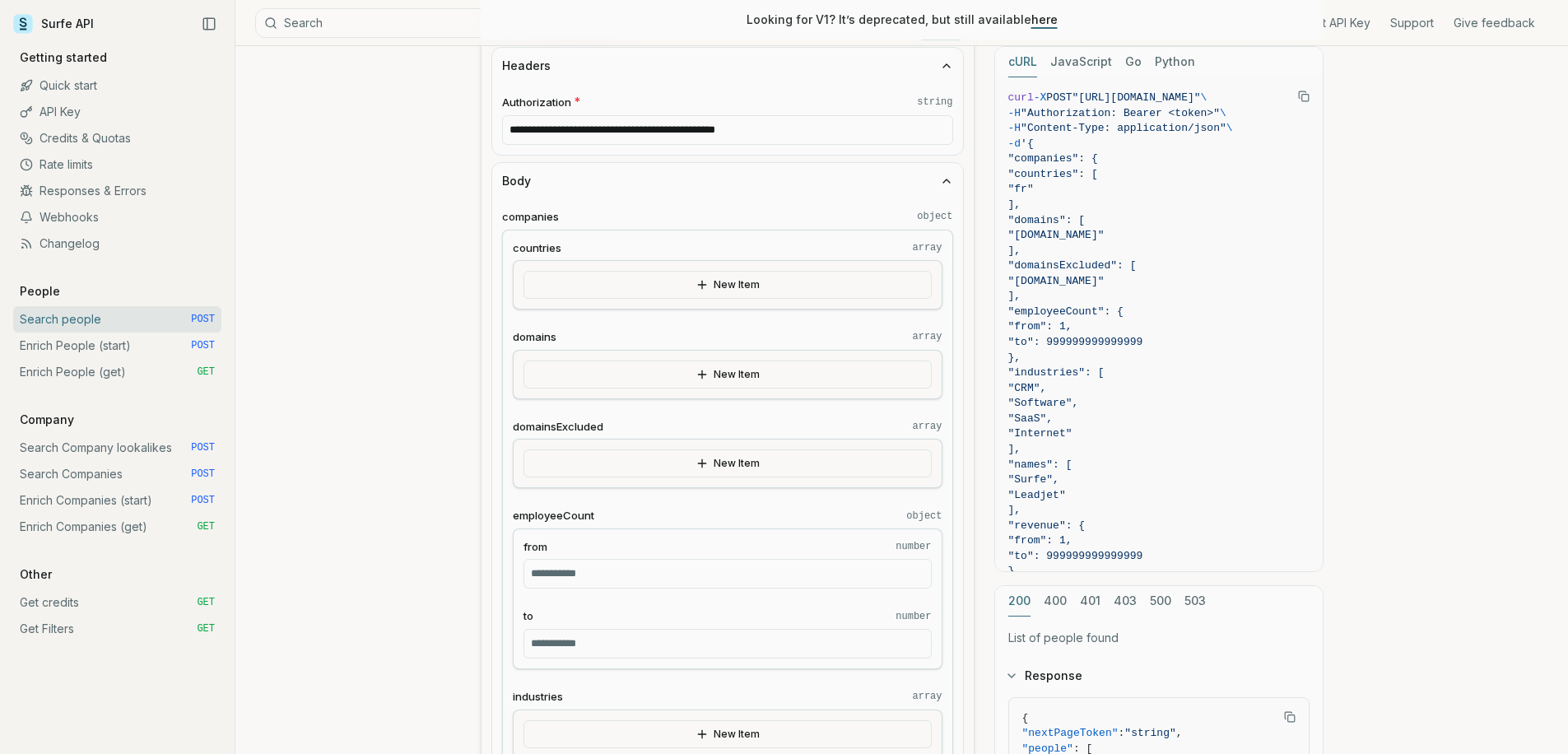
click at [601, 370] on button "New Item" at bounding box center [727, 374] width 409 height 28
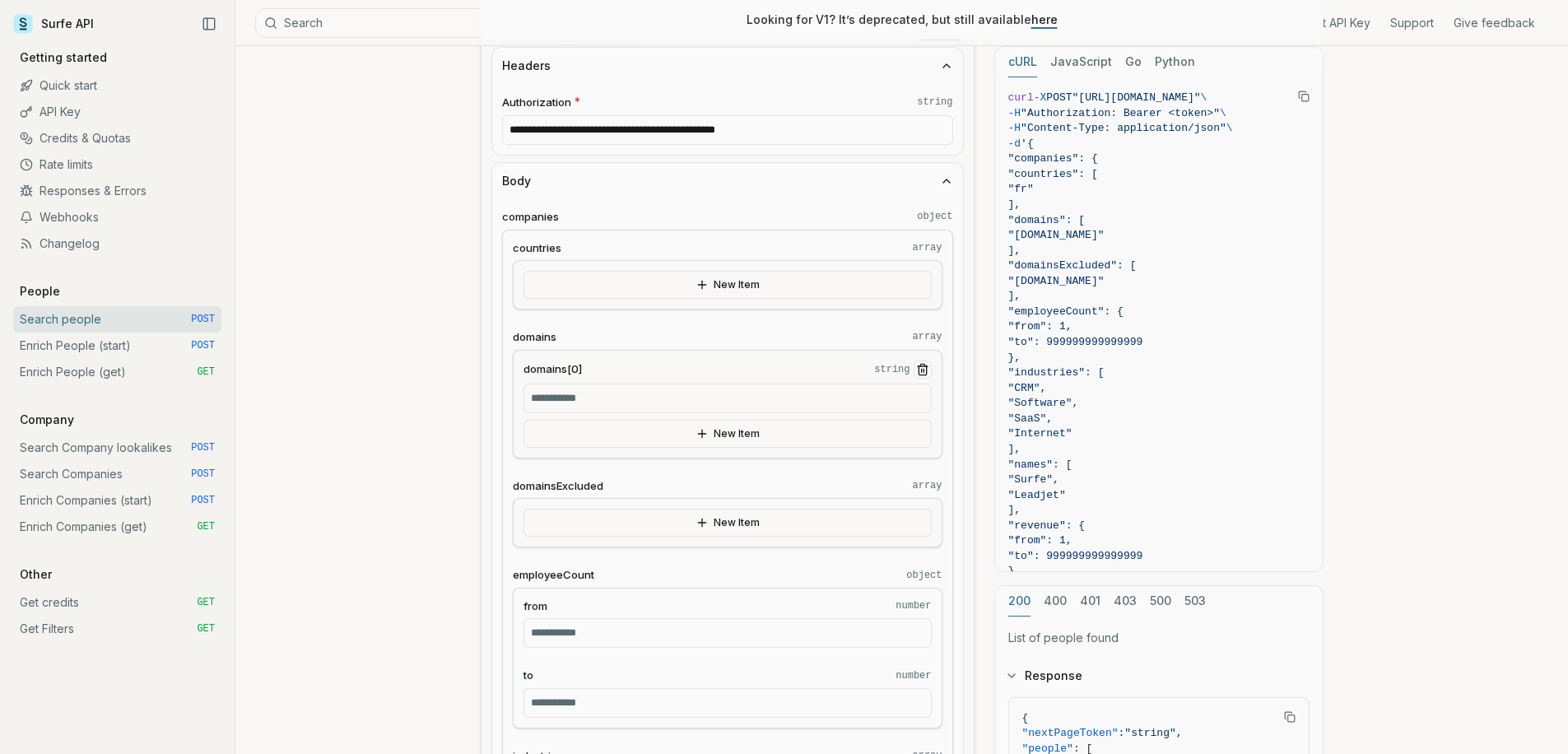
click at [600, 409] on input "domains[0] string" at bounding box center [727, 398] width 409 height 29
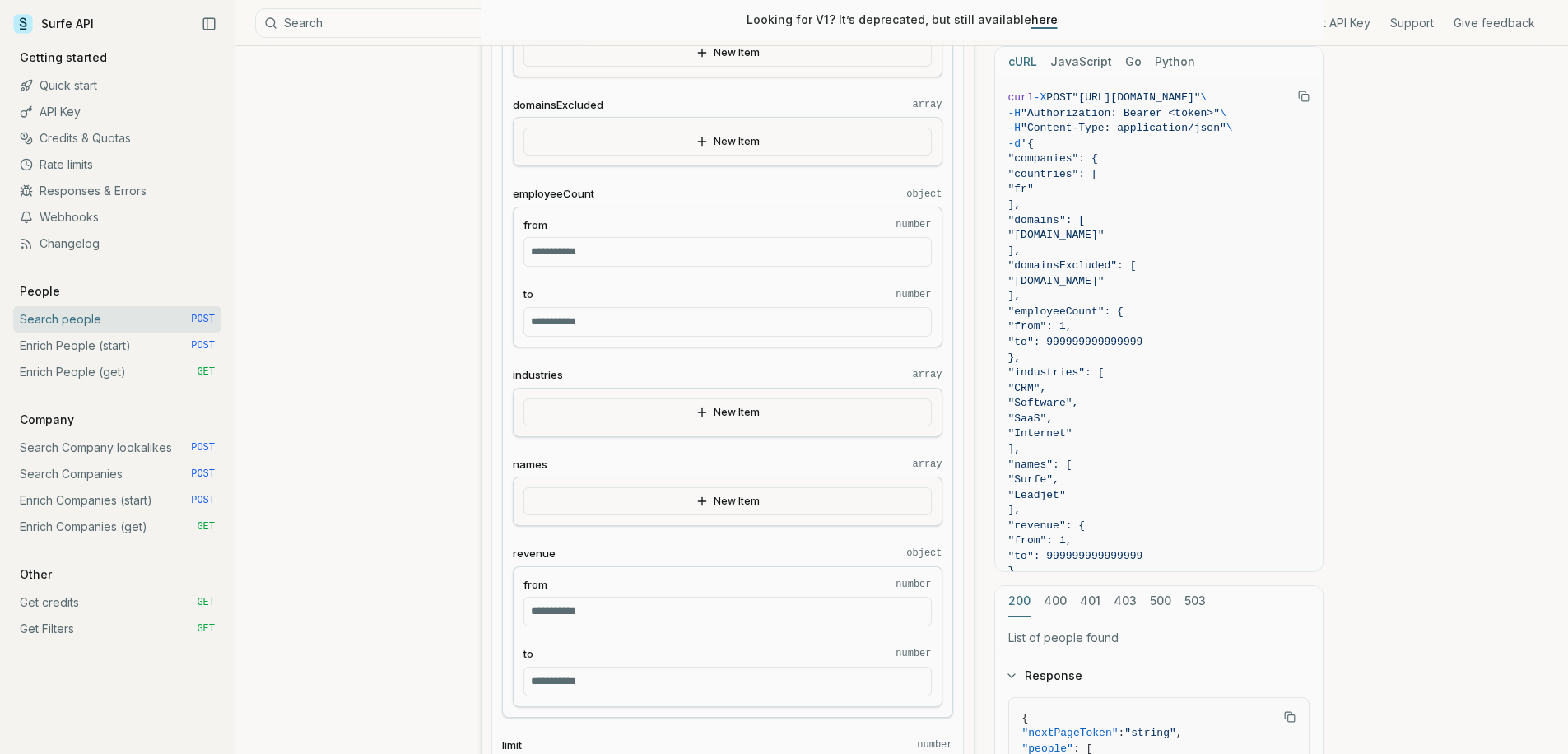
scroll to position [0, 0]
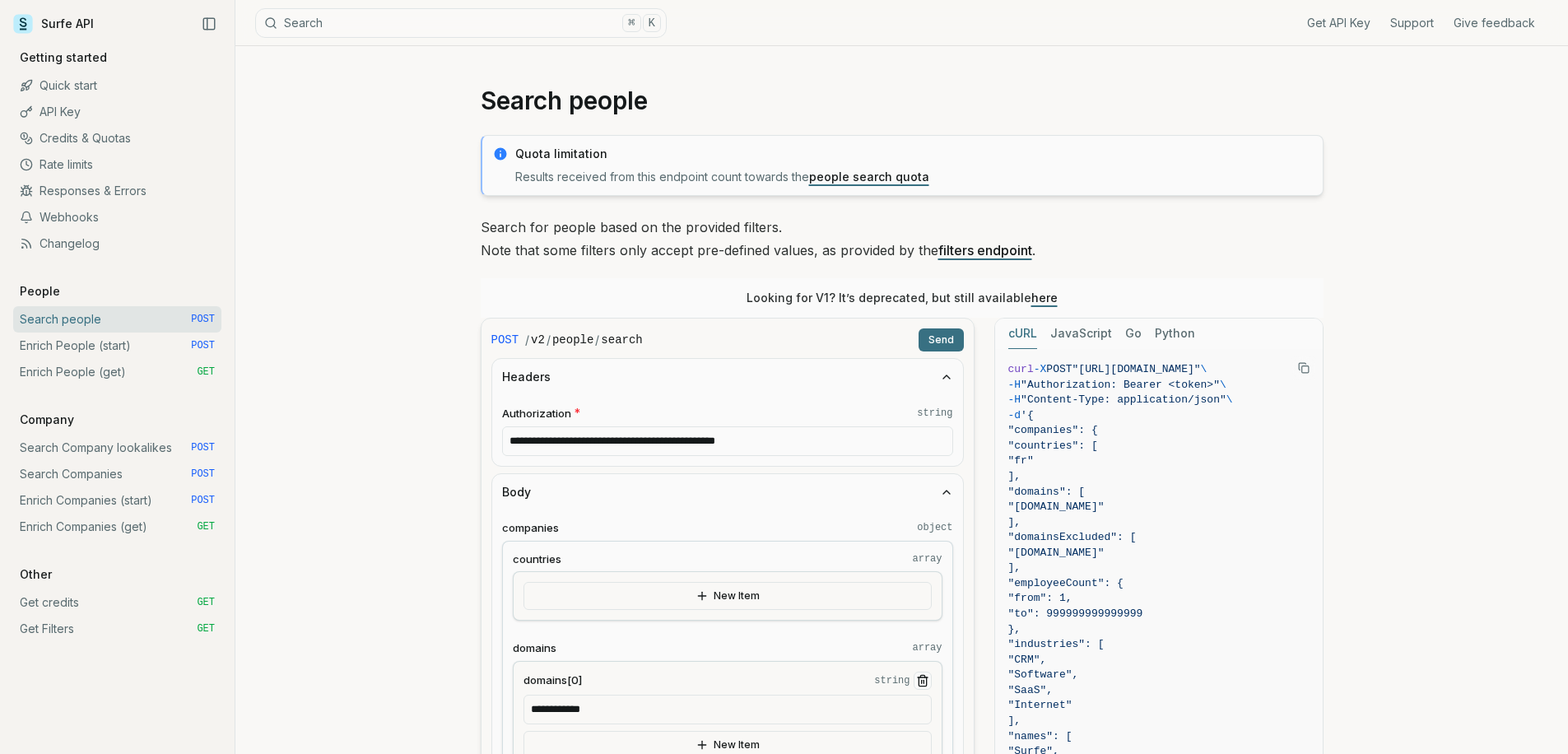
type input "**********"
click at [949, 341] on button "Send" at bounding box center [941, 339] width 45 height 23
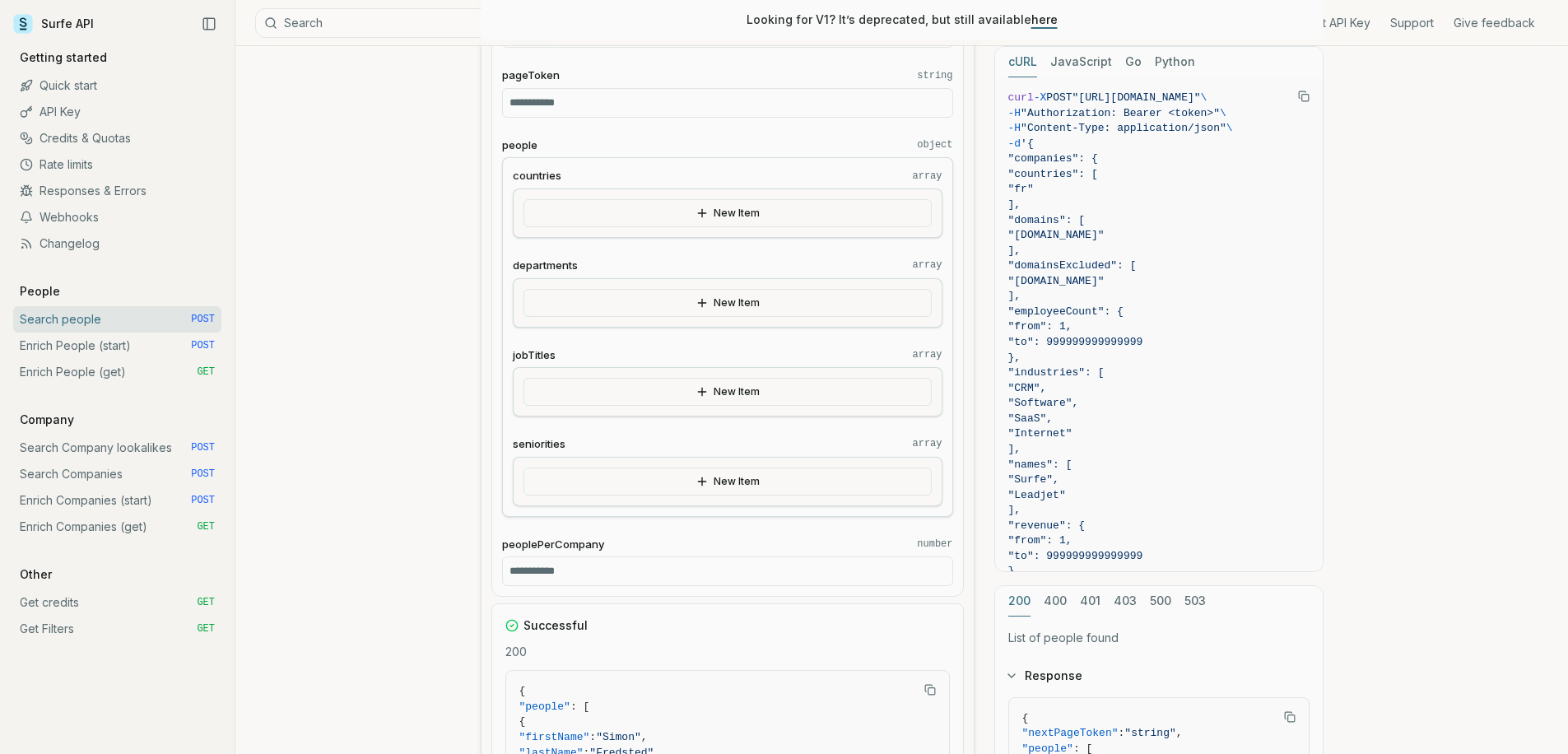
scroll to position [1796, 0]
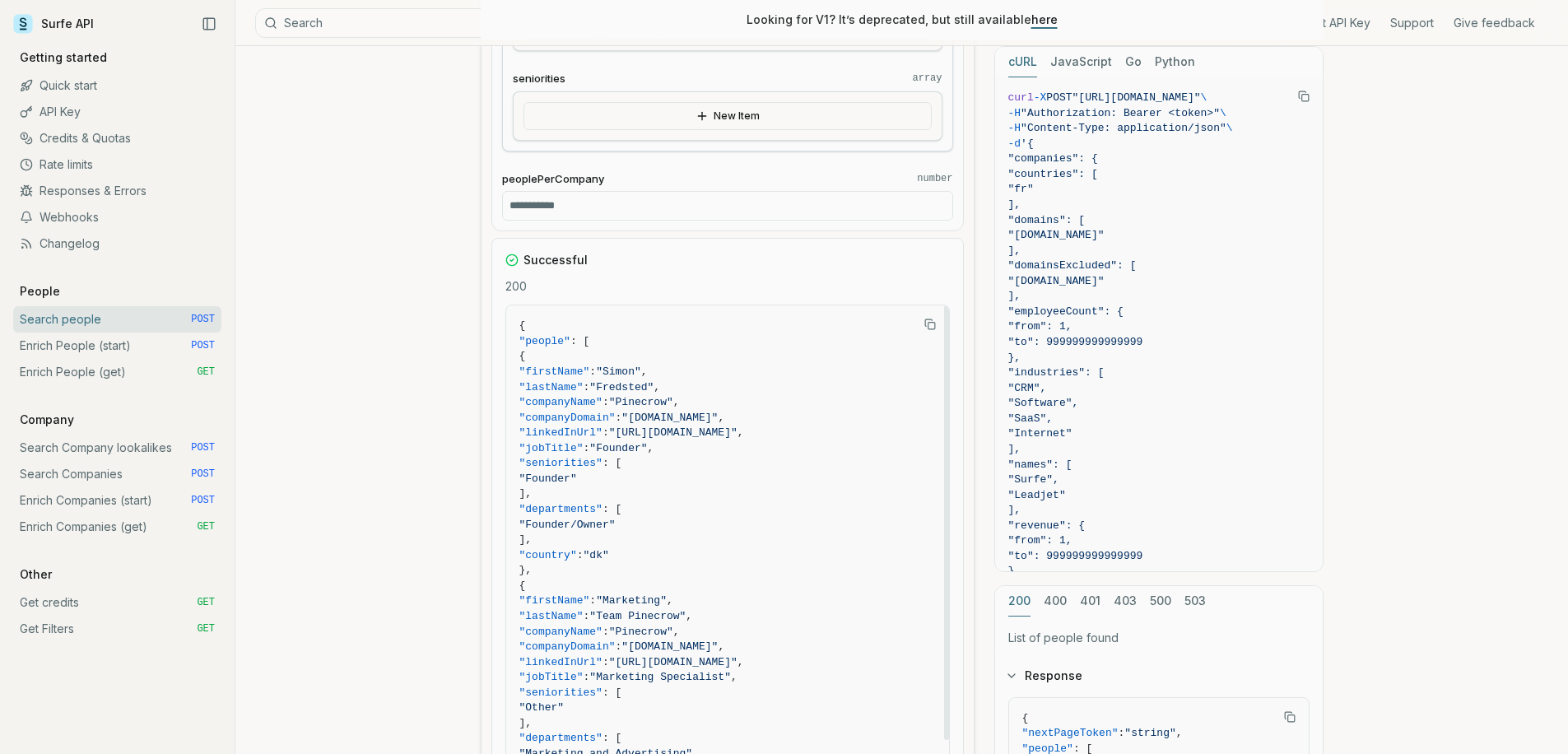
drag, startPoint x: 926, startPoint y: 431, endPoint x: 658, endPoint y: 429, distance: 268.0
click at [658, 429] on span ""[URL][DOMAIN_NAME]"" at bounding box center [673, 433] width 129 height 12
copy span "[URL][DOMAIN_NAME]"
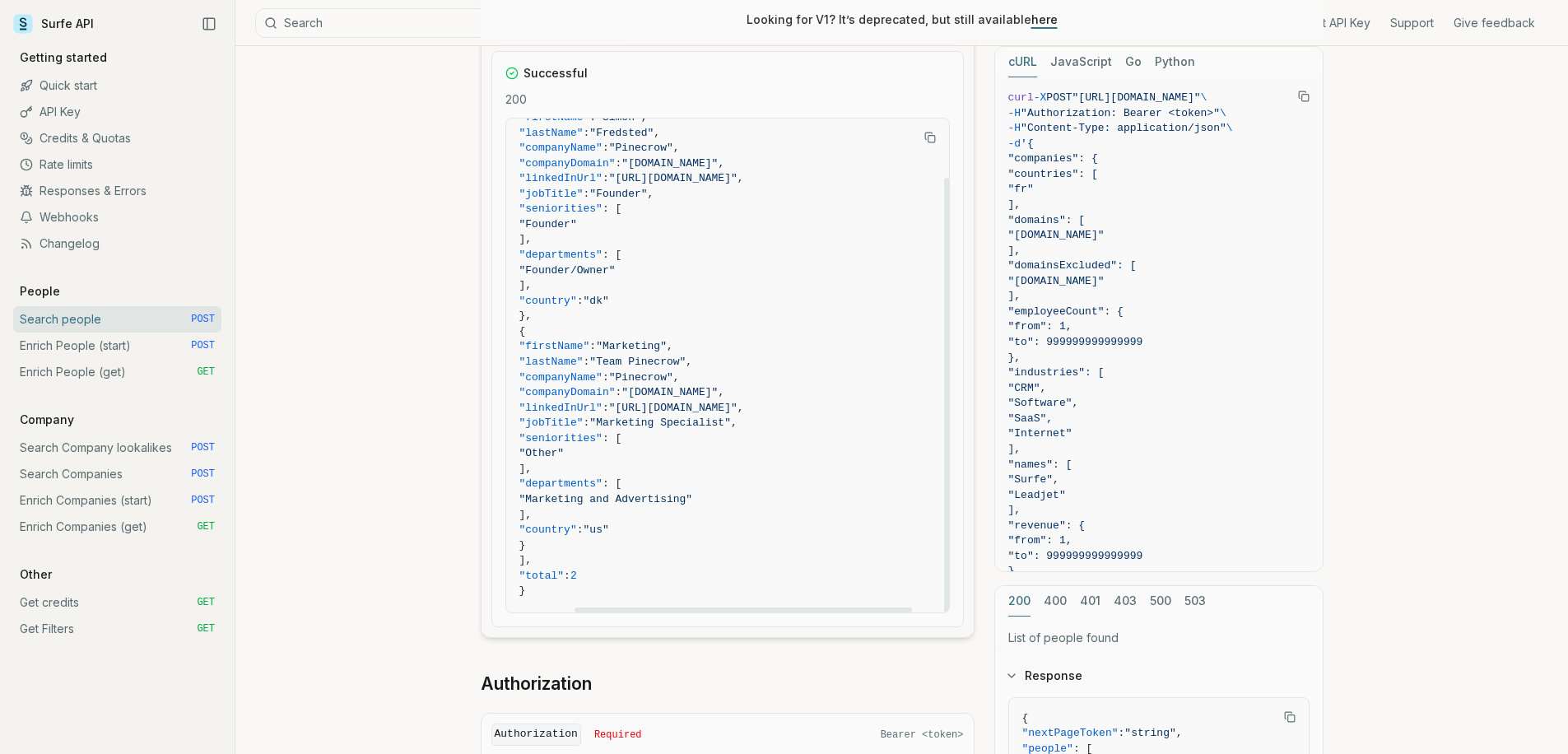
scroll to position [67, 0]
drag, startPoint x: 667, startPoint y: 406, endPoint x: 568, endPoint y: 403, distance: 99.0
click at [568, 403] on span ""linkedInUrl" : "[URL][DOMAIN_NAME]" ," at bounding box center [727, 409] width 416 height 16
click at [568, 403] on span ""linkedInUrl"" at bounding box center [561, 408] width 83 height 12
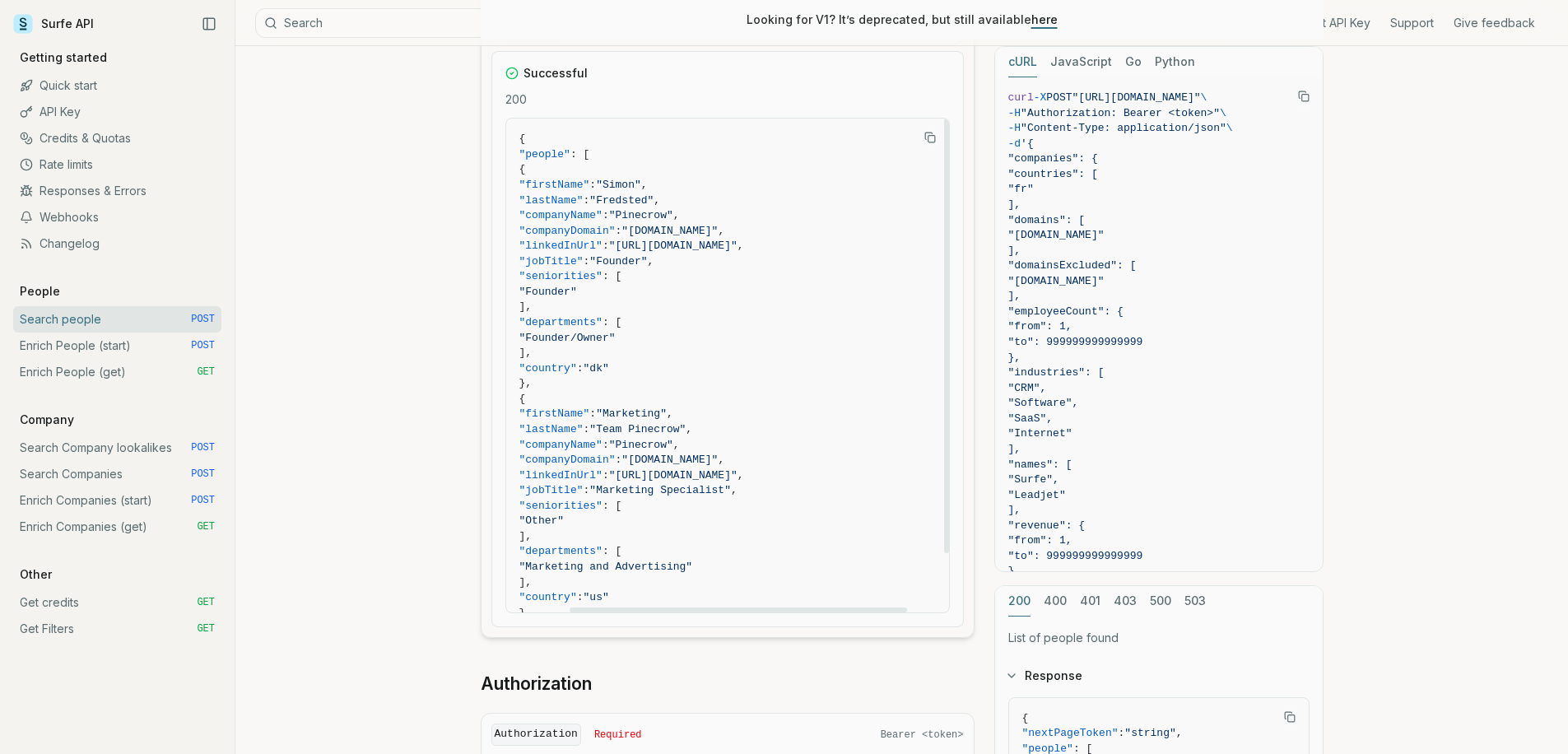
scroll to position [0, 126]
drag, startPoint x: 663, startPoint y: 472, endPoint x: 924, endPoint y: 474, distance: 261.0
click at [738, 474] on span ""[URL][DOMAIN_NAME]"" at bounding box center [673, 475] width 129 height 12
copy span "[URL][DOMAIN_NAME]"
click at [698, 475] on span ""[URL][DOMAIN_NAME]"" at bounding box center [673, 475] width 129 height 12
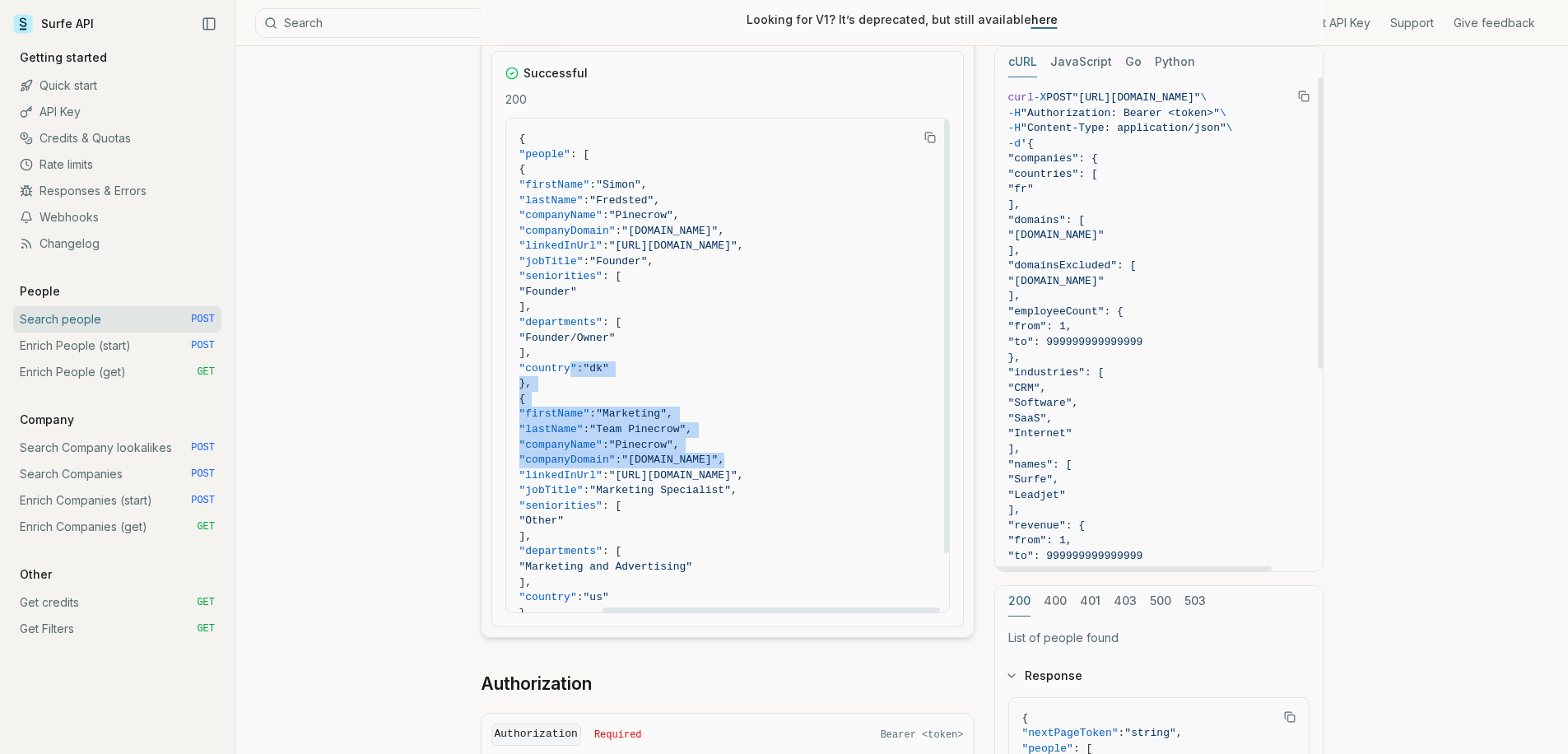
scroll to position [0, 0]
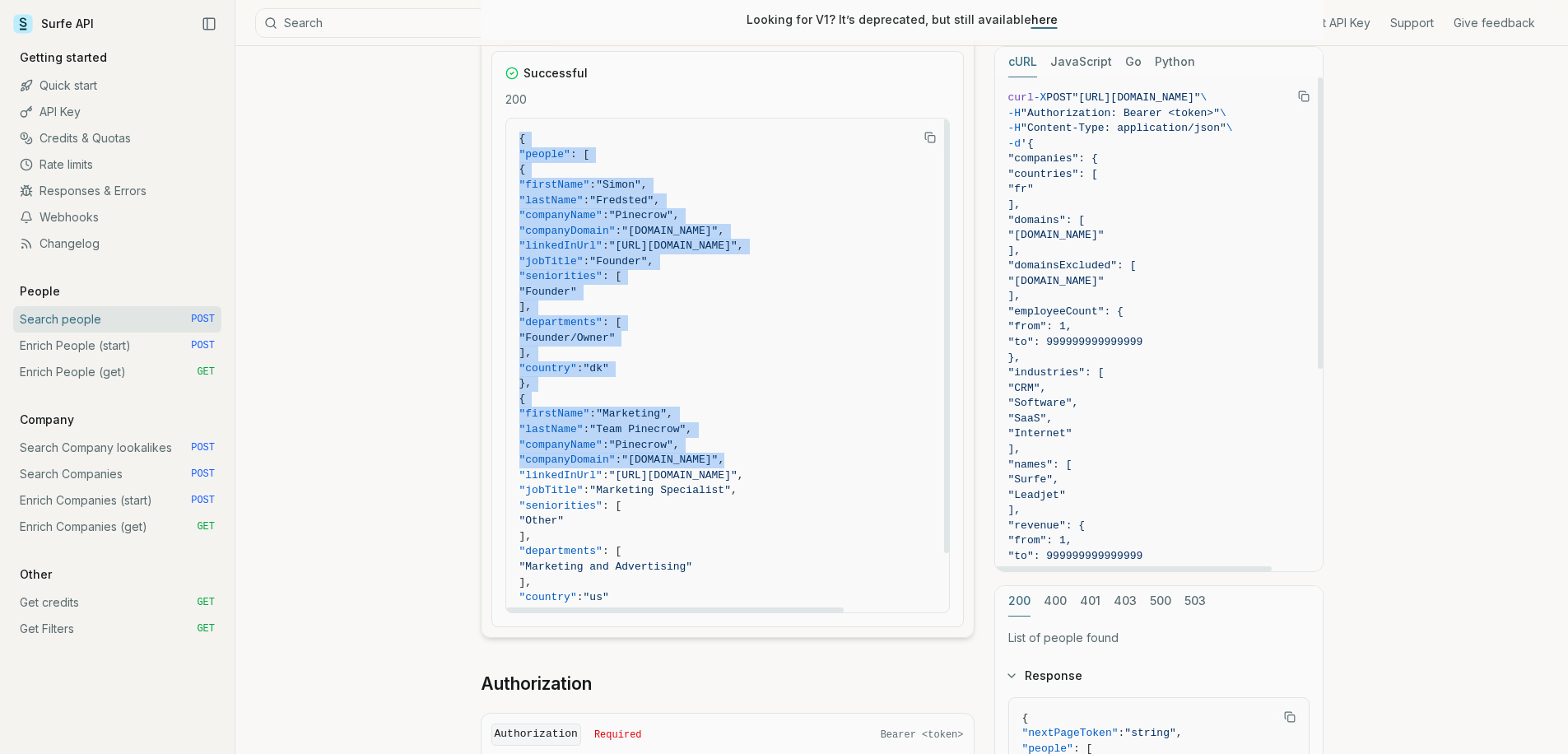
drag, startPoint x: 740, startPoint y: 459, endPoint x: 393, endPoint y: 229, distance: 416.3
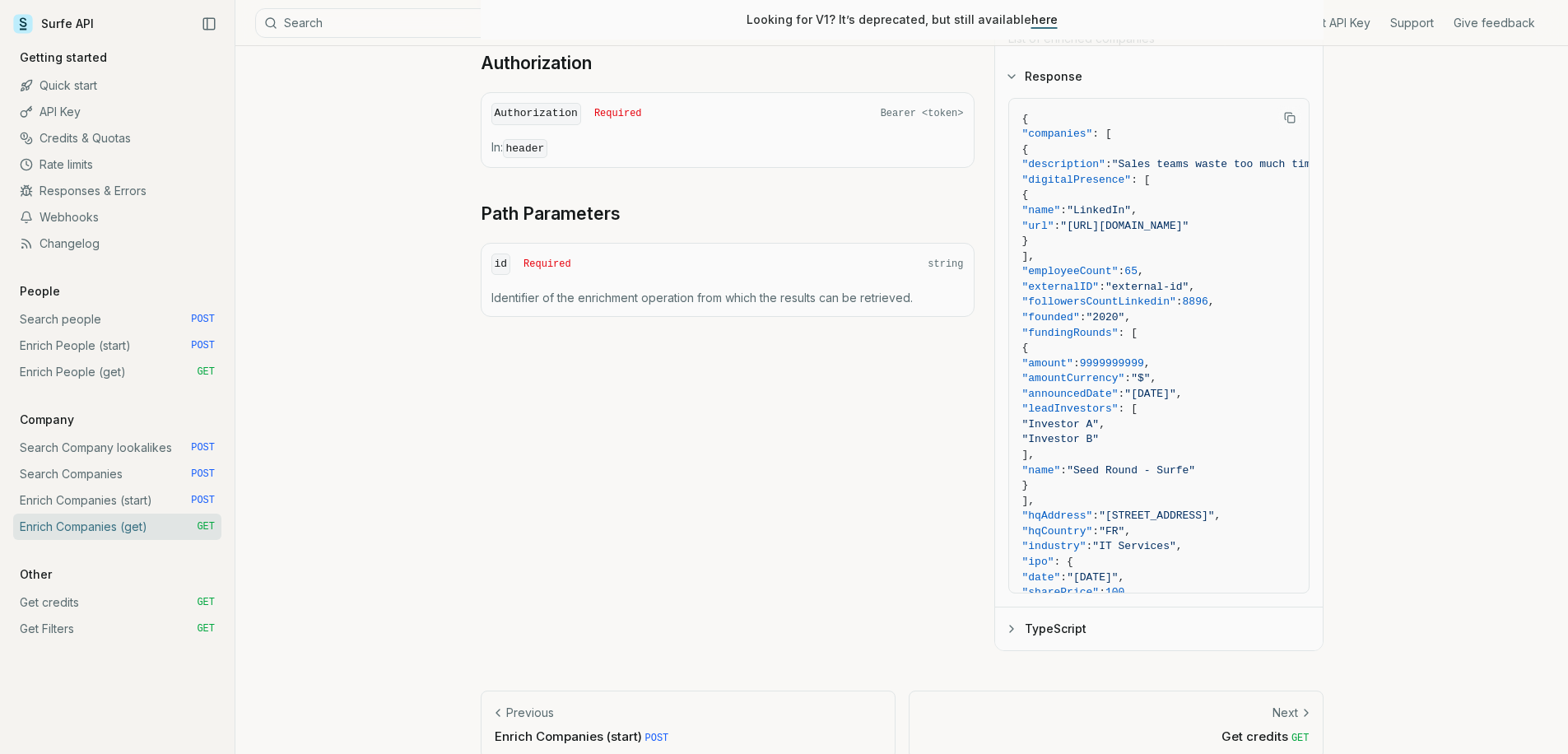
scroll to position [159, 0]
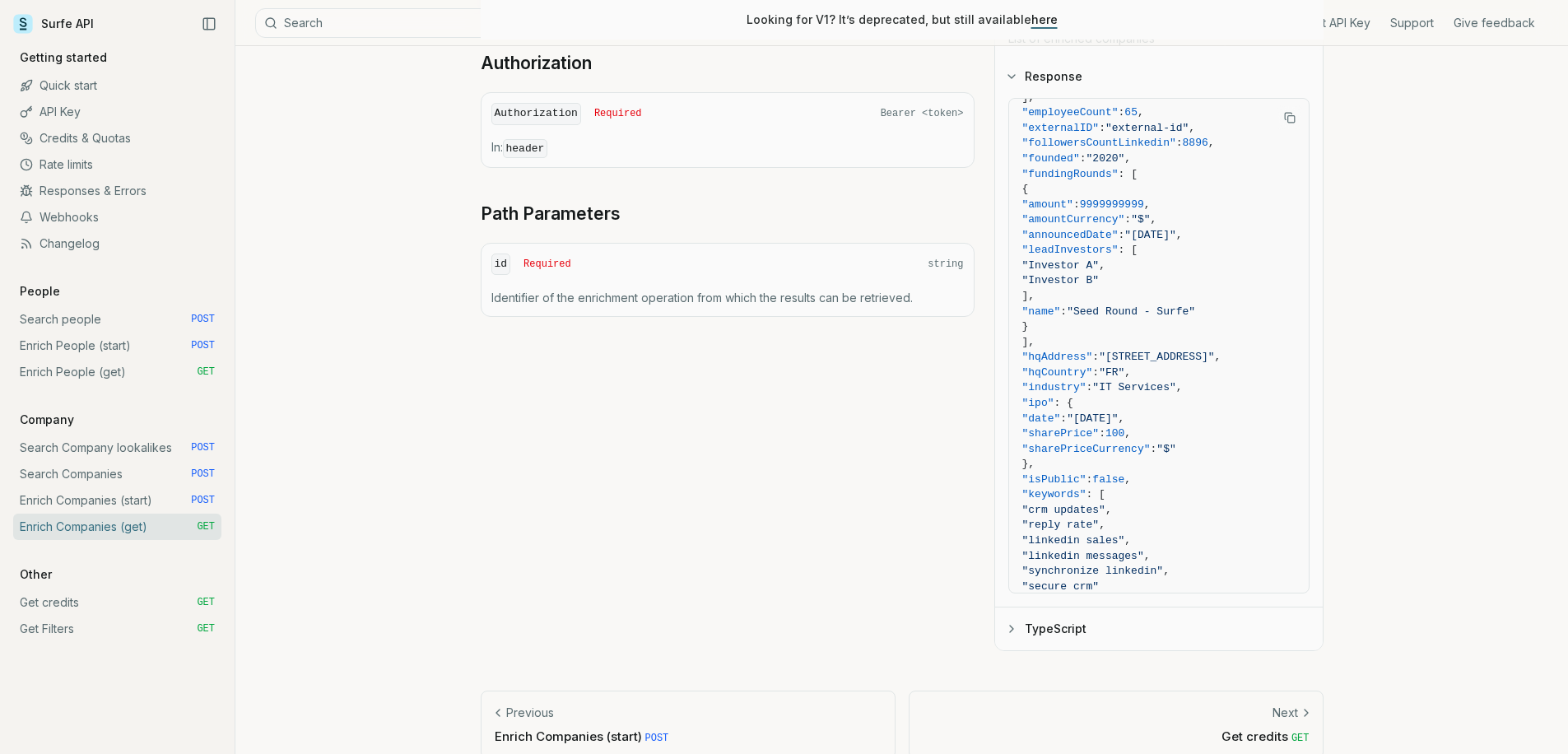
click at [104, 497] on link "Enrich Companies (start) POST" at bounding box center [117, 500] width 208 height 26
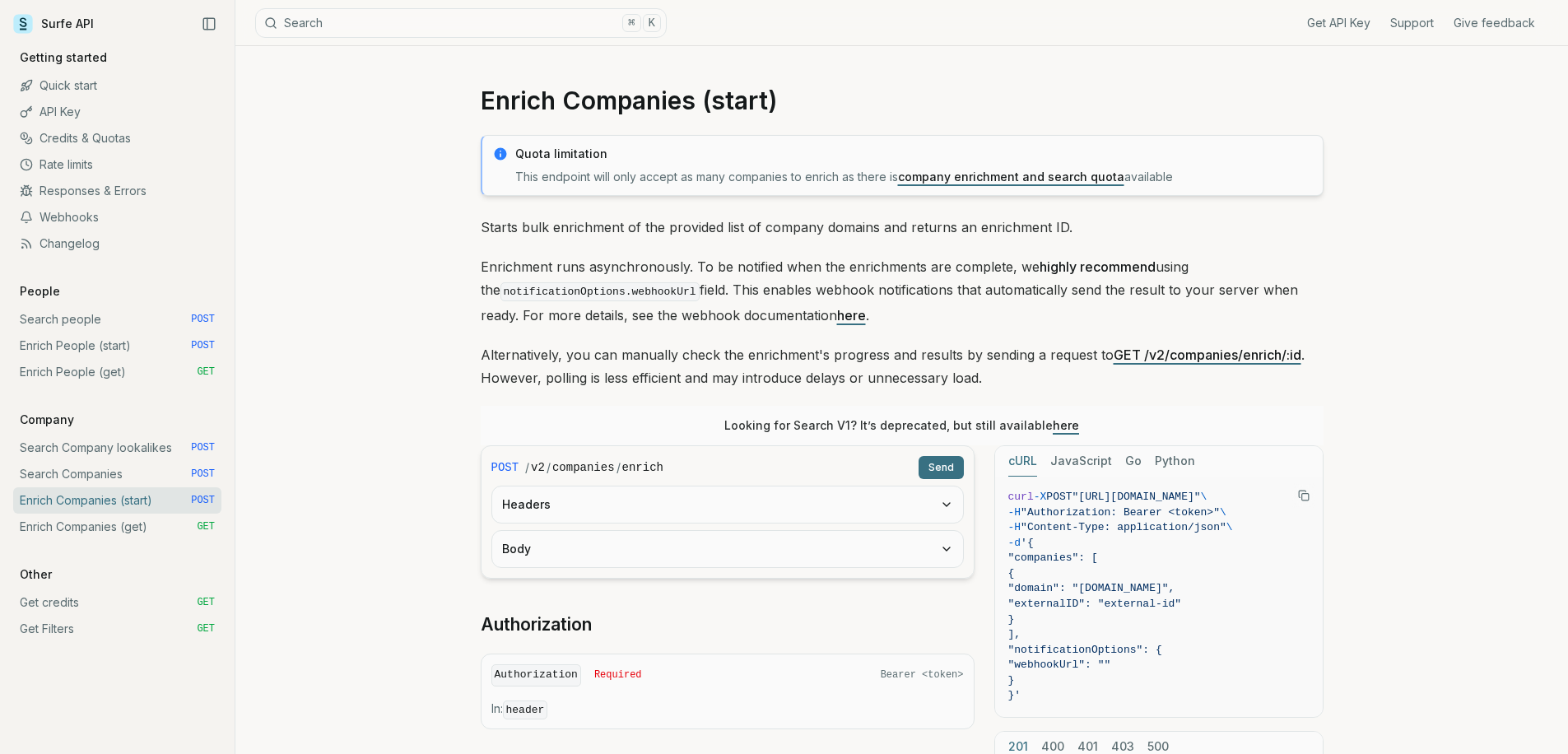
click at [569, 518] on button "Headers" at bounding box center [727, 504] width 471 height 36
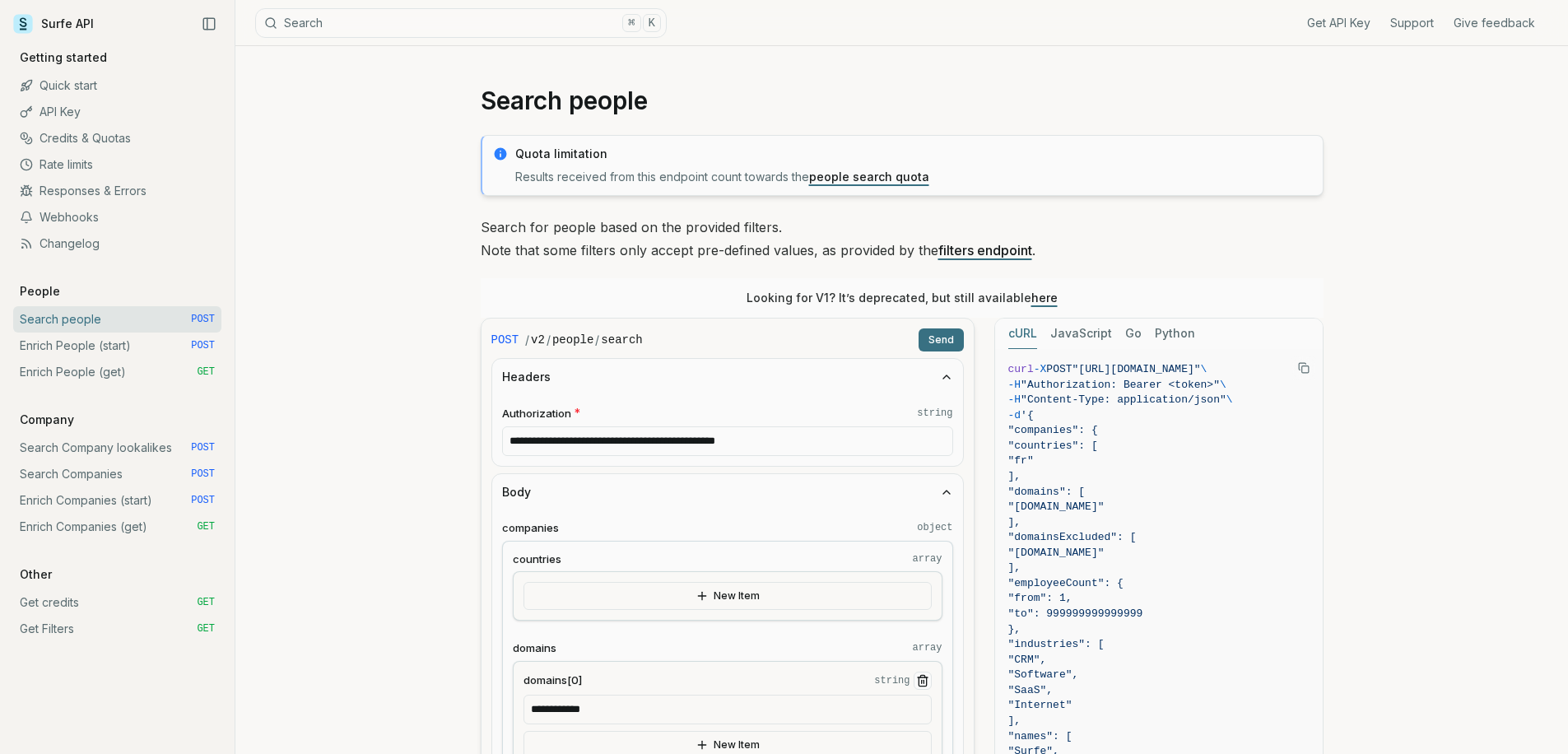
scroll to position [1983, 0]
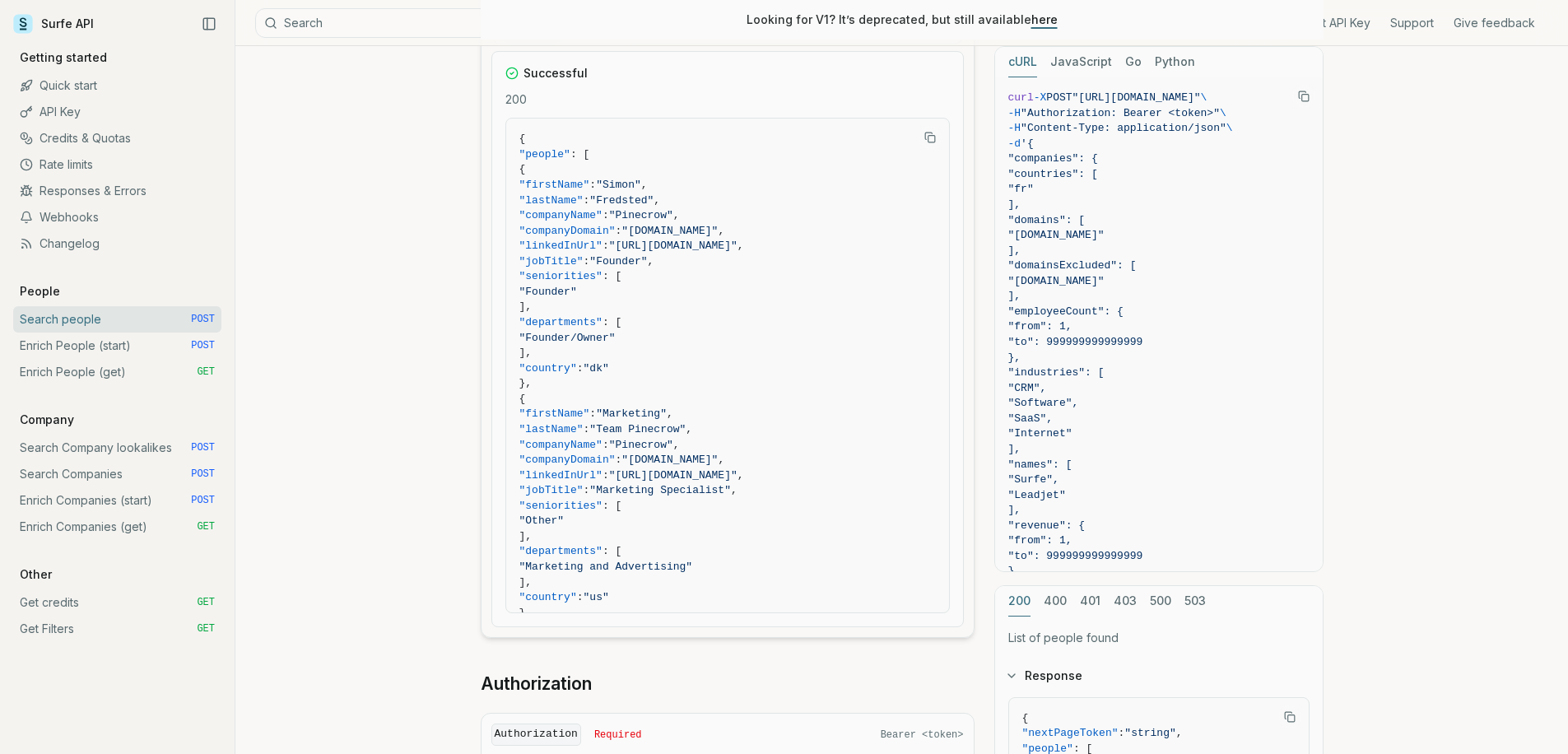
click at [119, 479] on link "Search Companies POST" at bounding box center [117, 474] width 208 height 26
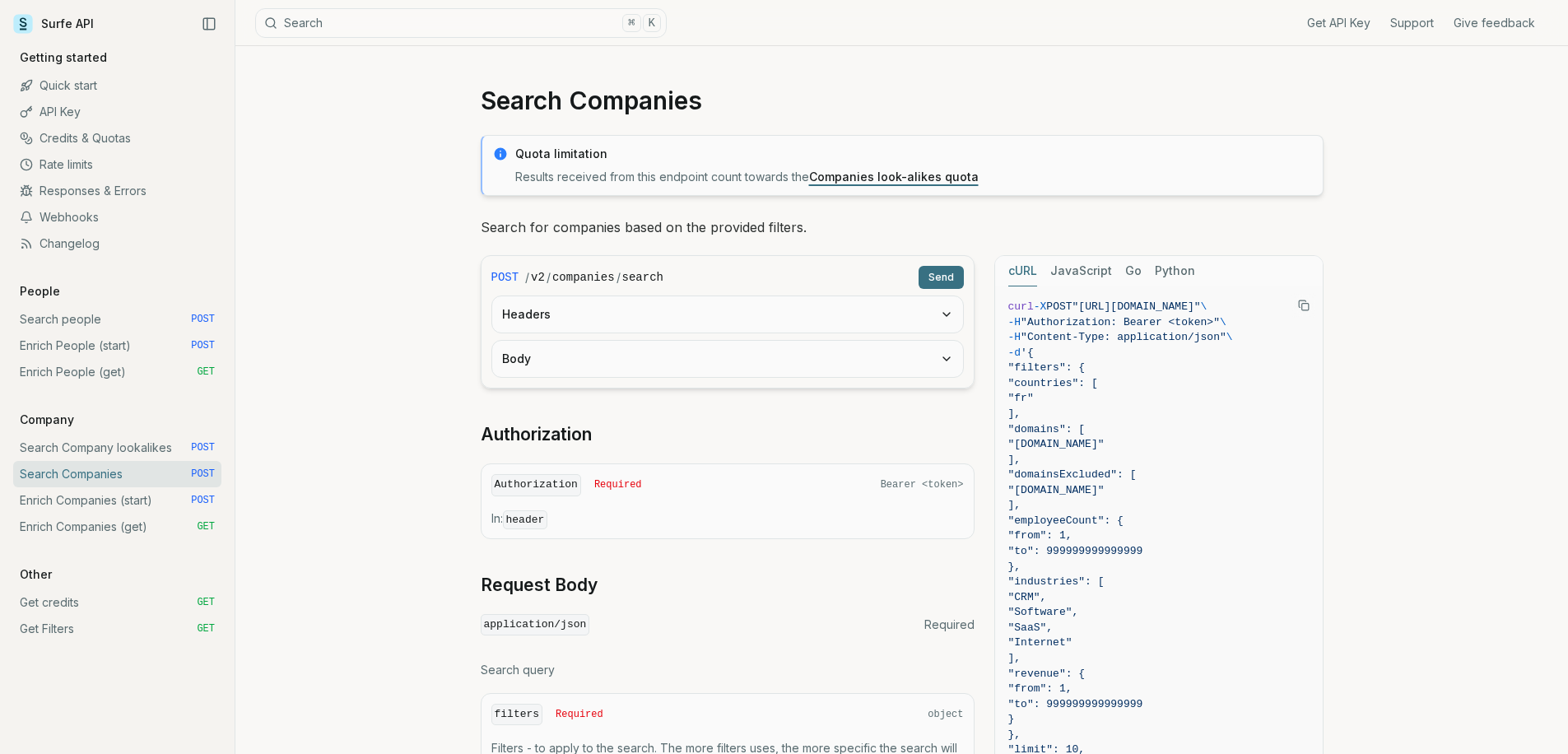
click at [117, 504] on link "Enrich Companies (start) POST" at bounding box center [117, 500] width 208 height 26
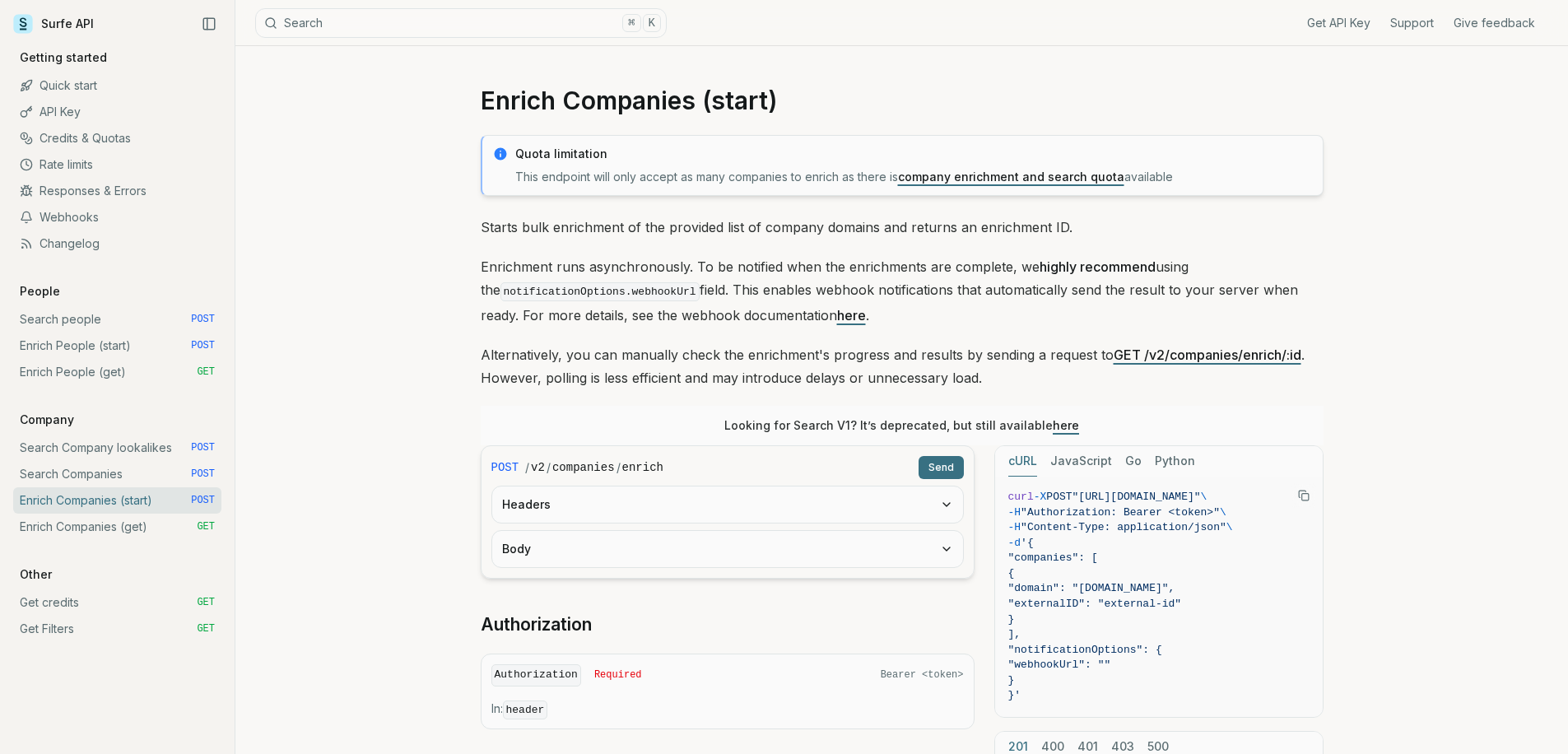
click at [559, 497] on button "Headers" at bounding box center [727, 504] width 471 height 36
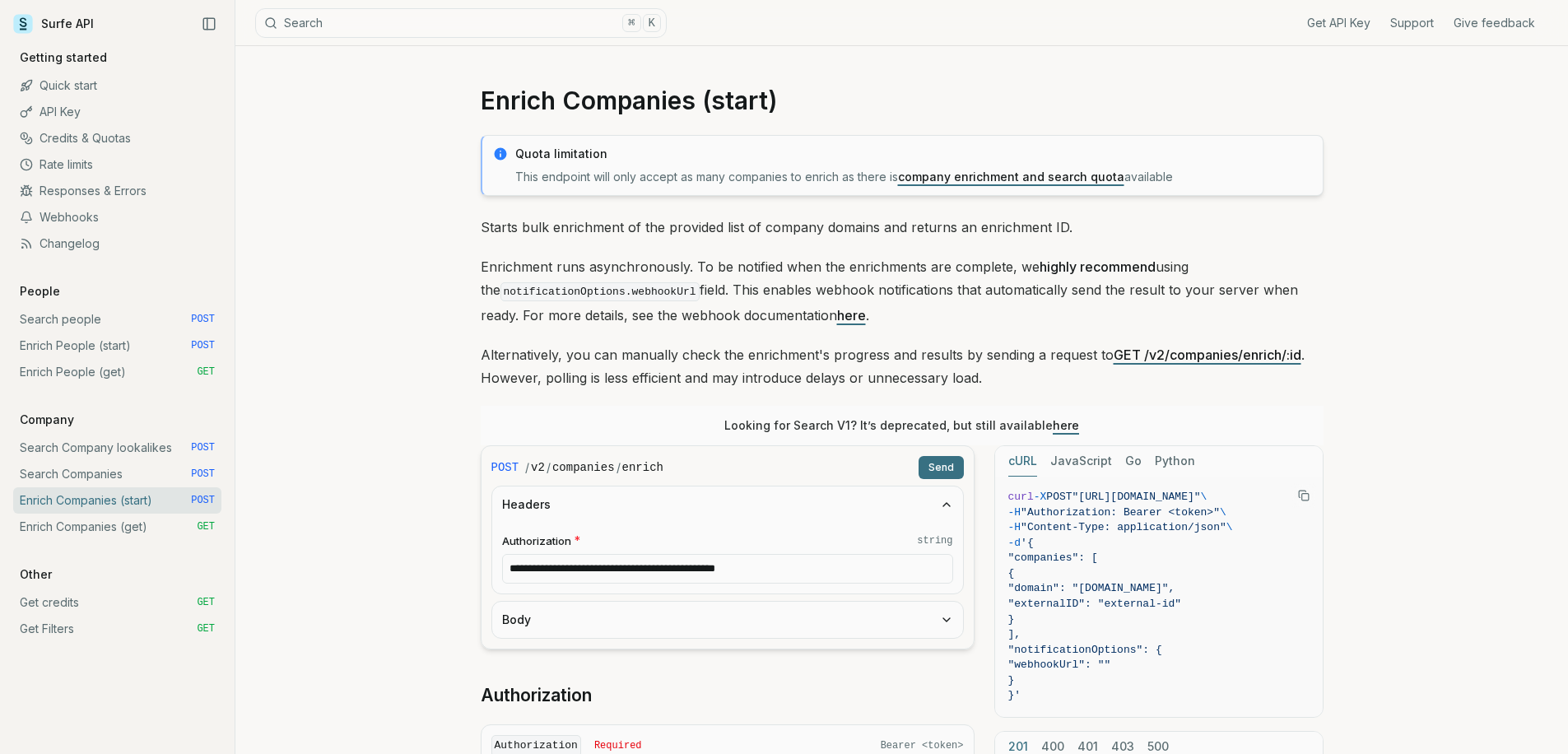
click at [552, 618] on button "Body" at bounding box center [727, 620] width 471 height 36
click at [550, 573] on input "**********" at bounding box center [727, 568] width 451 height 29
click at [550, 573] on input "**********" at bounding box center [727, 568] width 451 height 29
click at [631, 559] on input "**********" at bounding box center [727, 568] width 451 height 29
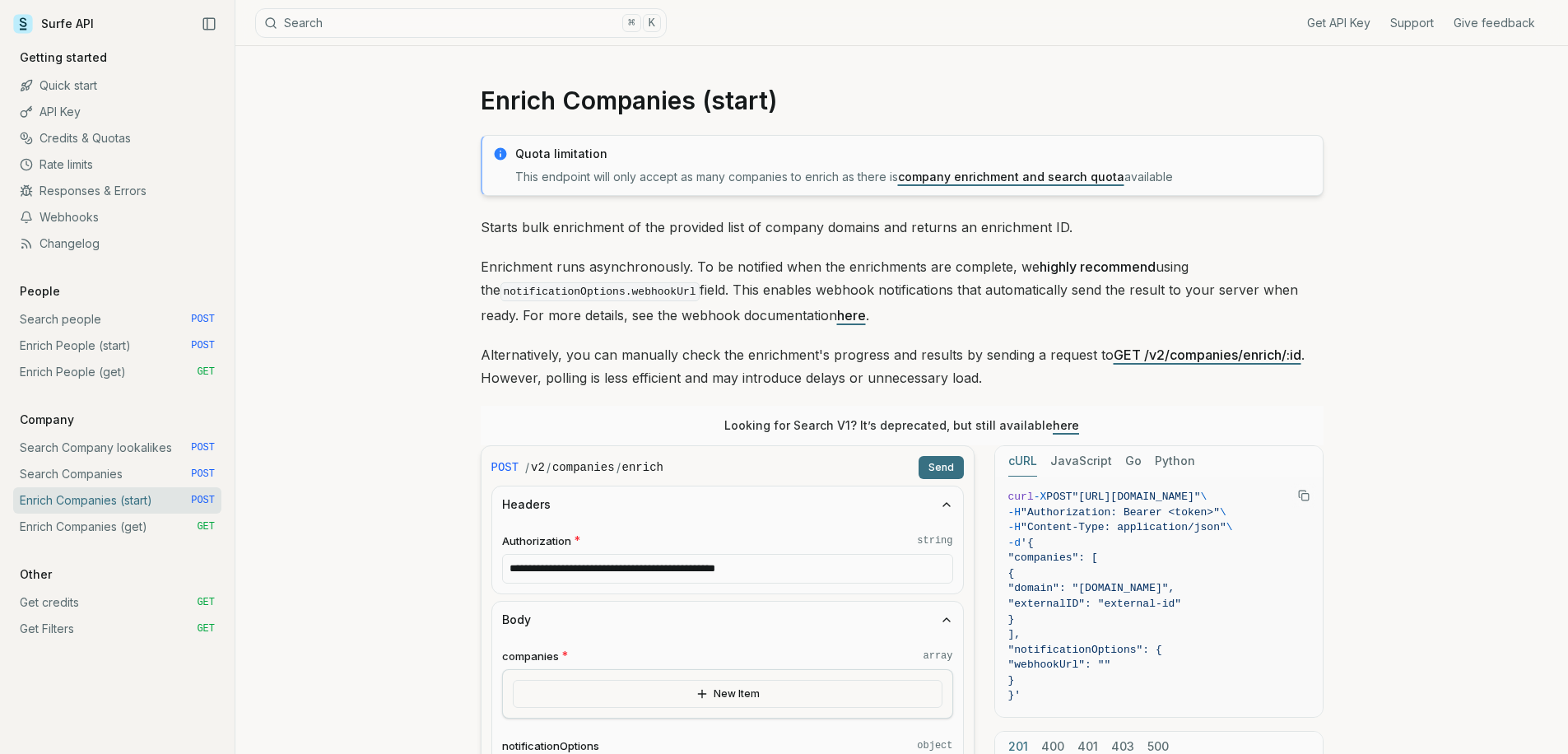
drag, startPoint x: 548, startPoint y: 567, endPoint x: 851, endPoint y: 571, distance: 303.0
click at [851, 571] on input "**********" at bounding box center [727, 568] width 451 height 29
paste input "text"
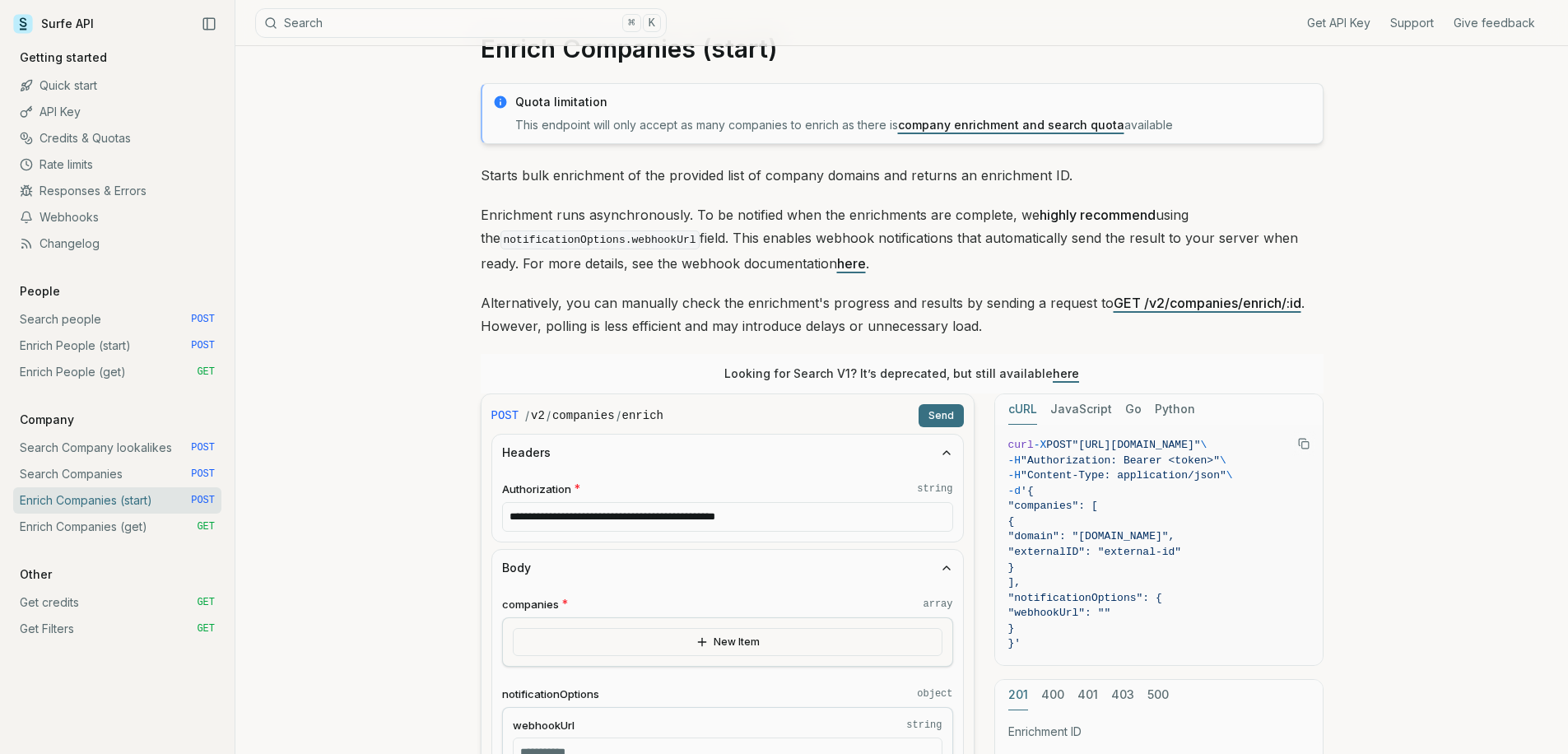
scroll to position [115, 0]
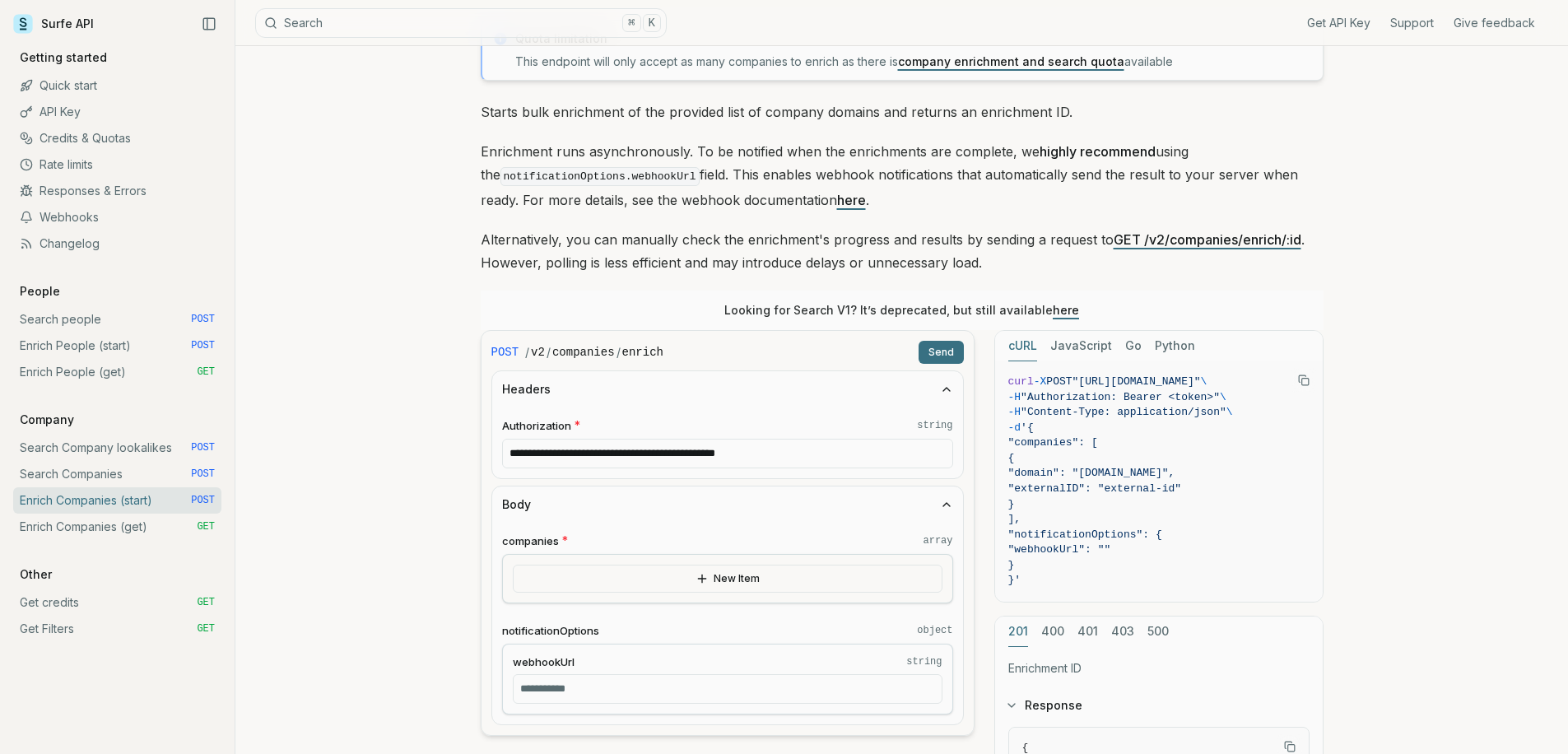
type input "**********"
click at [597, 584] on button "New Item" at bounding box center [727, 579] width 429 height 28
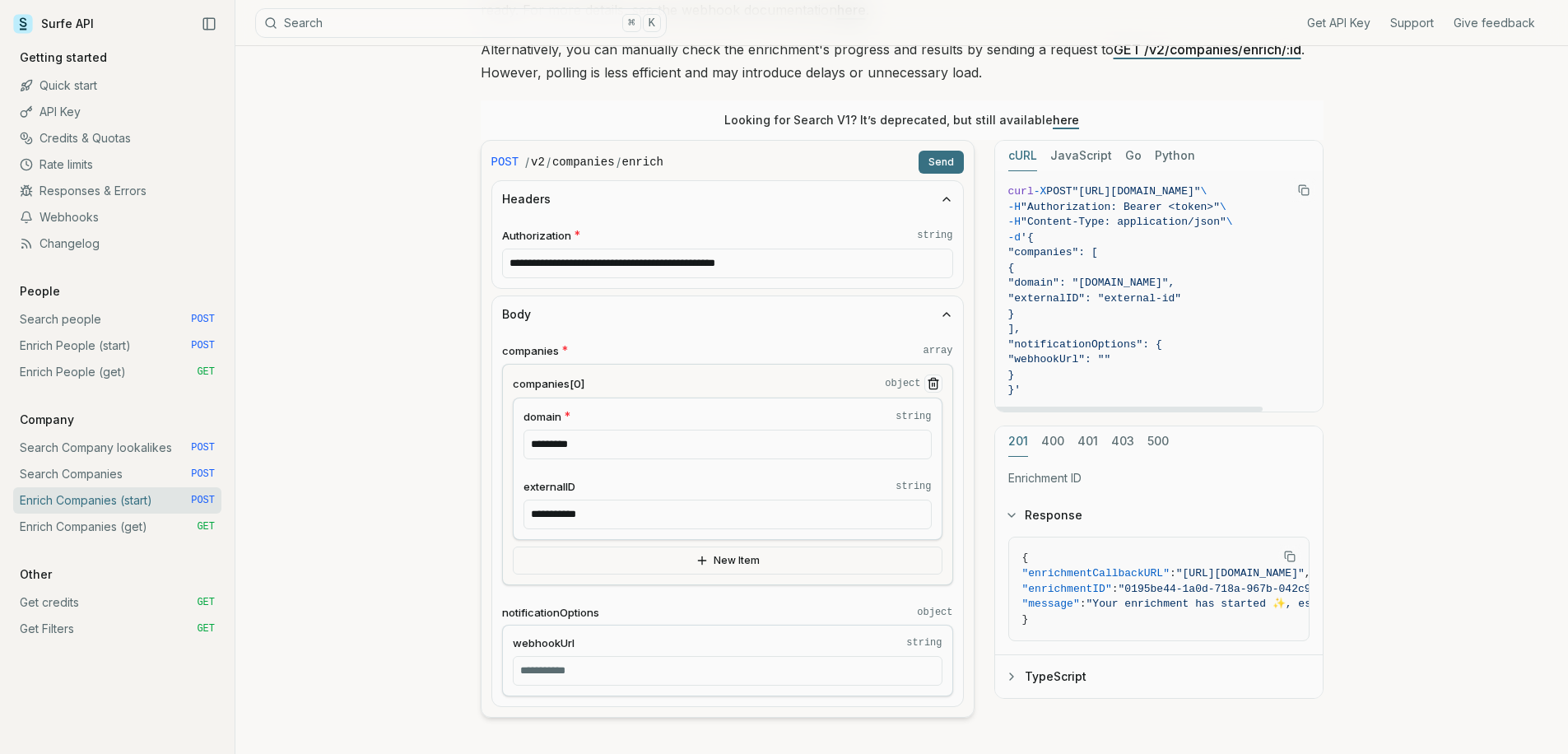
click at [936, 161] on button "Send" at bounding box center [941, 162] width 45 height 23
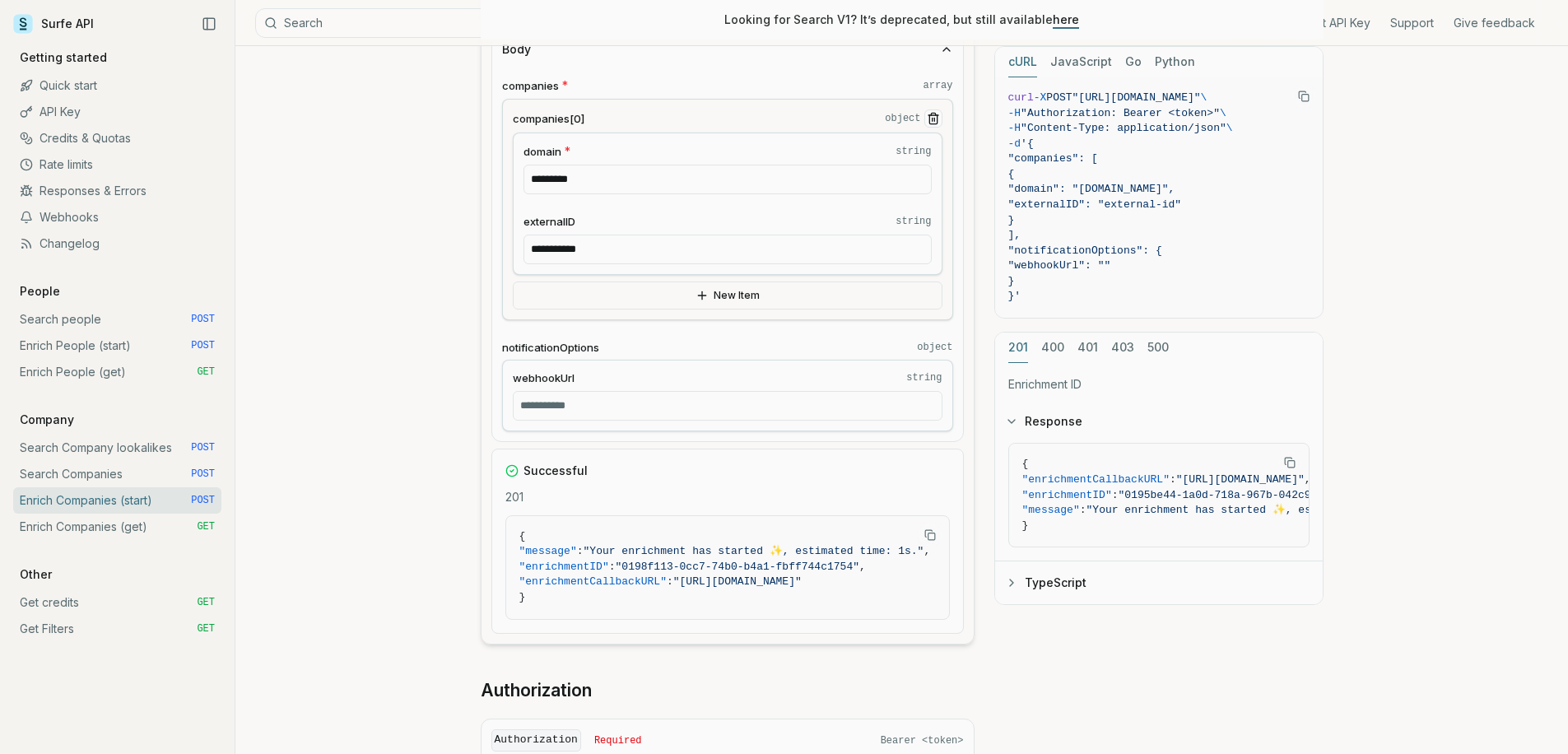
click at [572, 399] on input "webhookUrl string" at bounding box center [727, 406] width 429 height 29
paste input "**********"
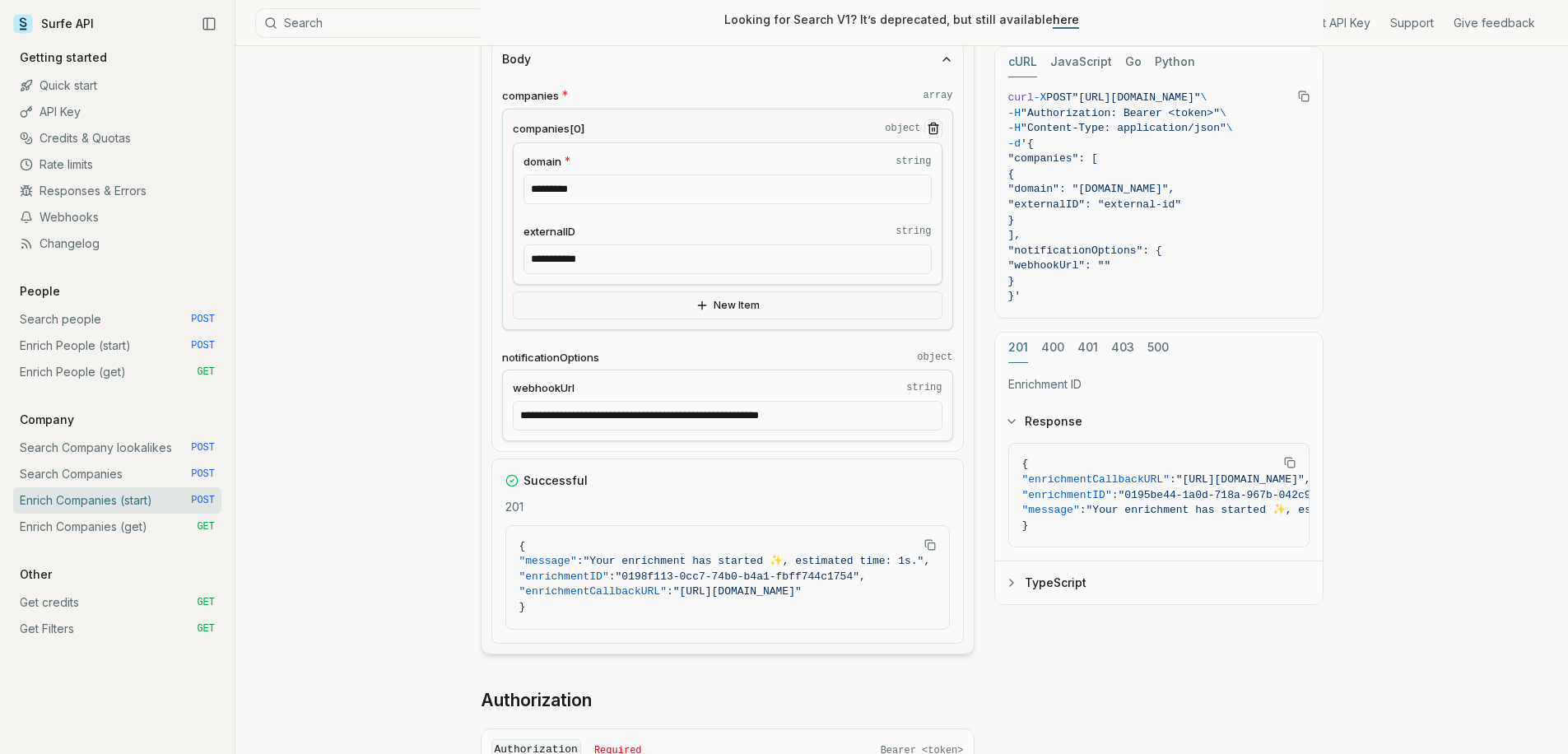
drag, startPoint x: 532, startPoint y: 416, endPoint x: 493, endPoint y: 416, distance: 39.0
click at [493, 416] on div "**********" at bounding box center [727, 264] width 471 height 374
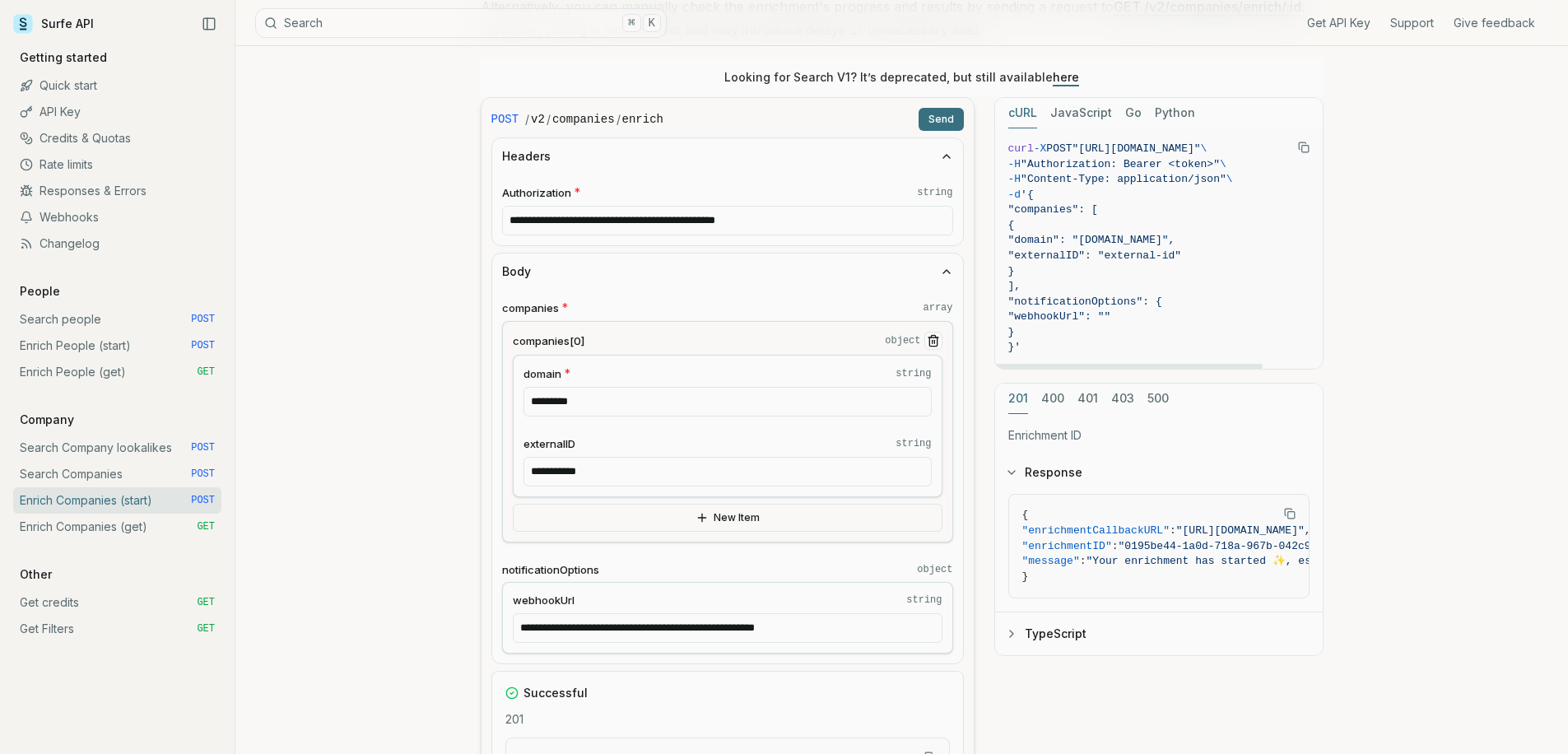
type input "**********"
click at [951, 122] on button "Send" at bounding box center [941, 119] width 45 height 23
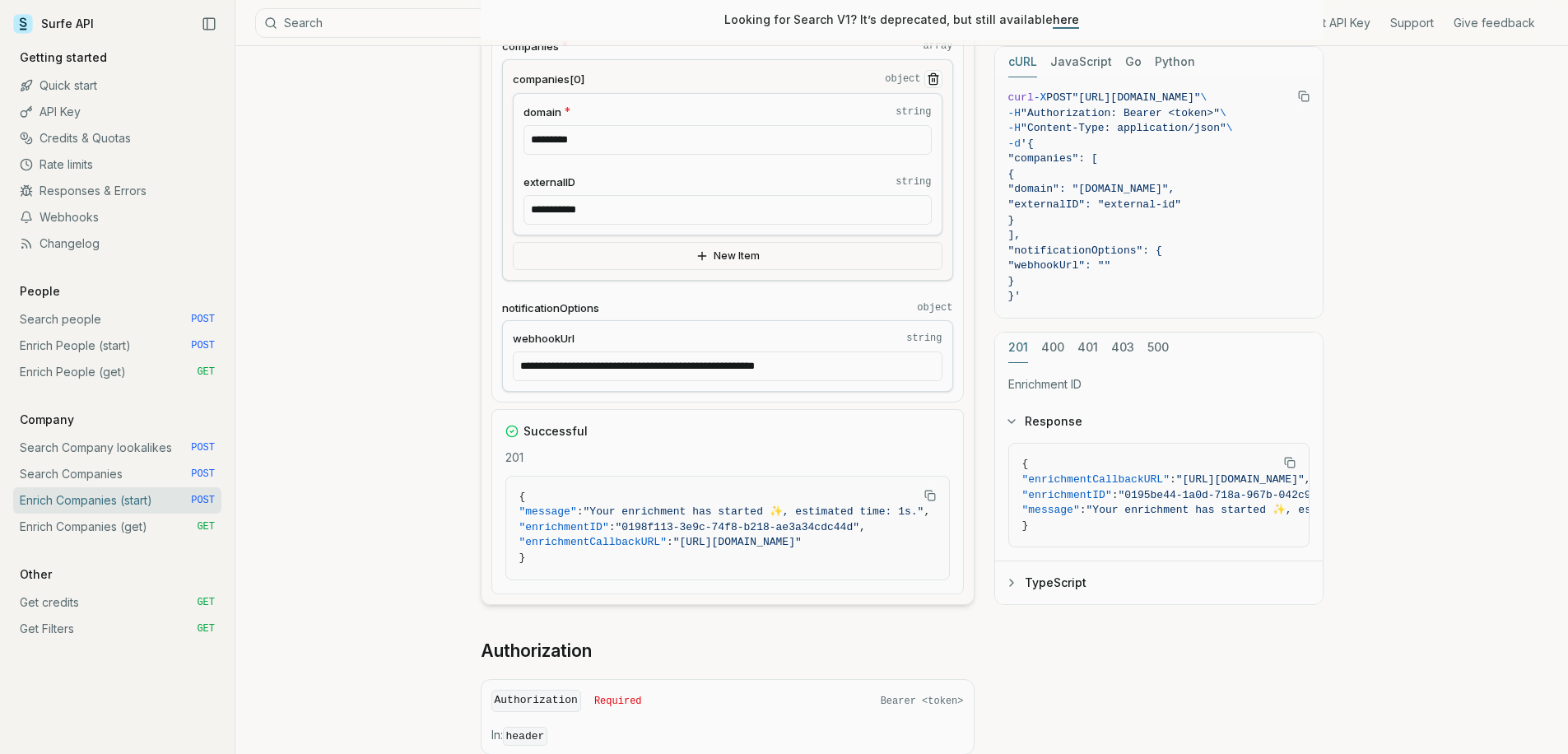
scroll to position [631, 0]
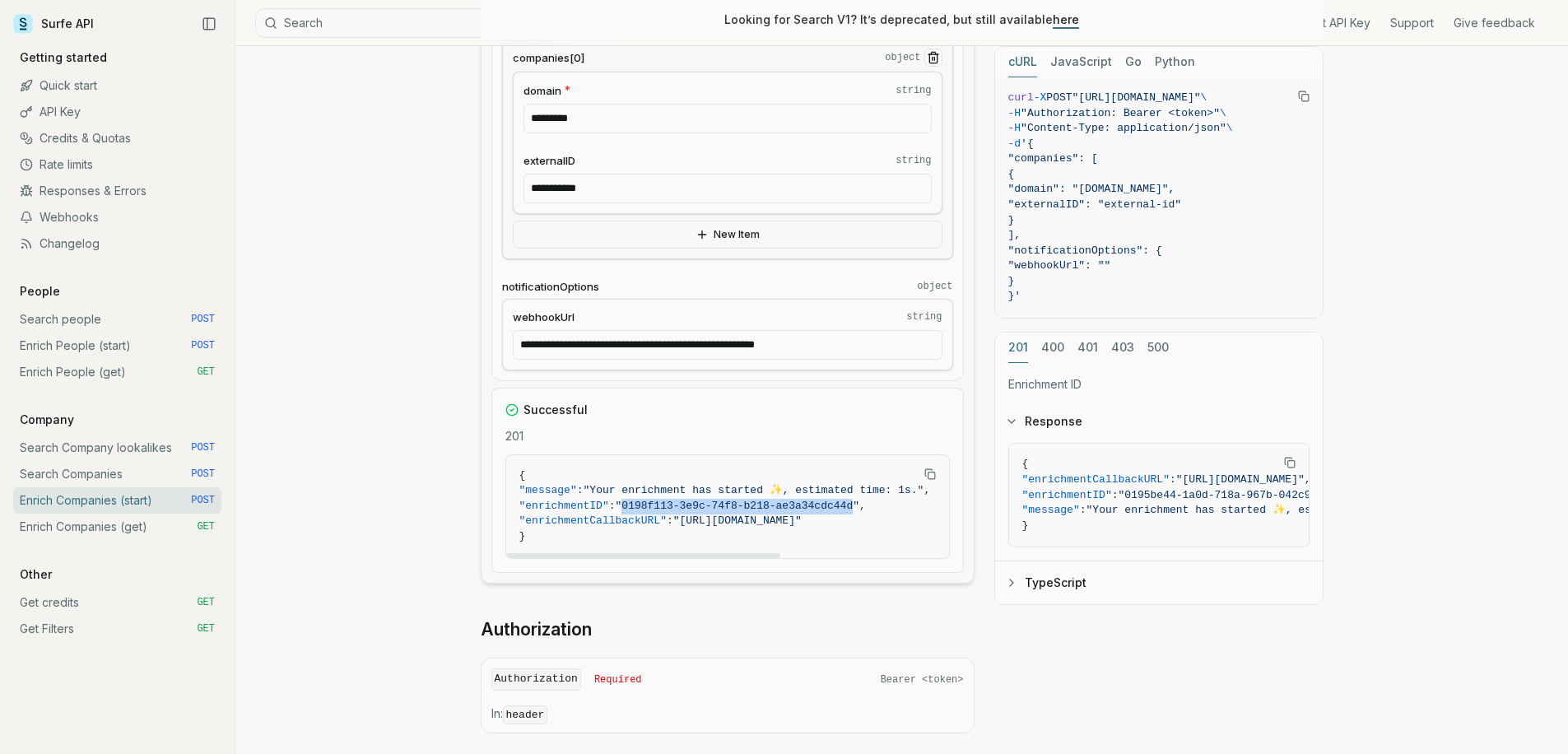
drag, startPoint x: 641, startPoint y: 503, endPoint x: 871, endPoint y: 510, distance: 230.1
click at [860, 510] on span ""0198f113-3e9c-74f8-b218-ae3a34cdc44d"" at bounding box center [738, 505] width 244 height 12
copy span "0198f113-3e9c-74f8-b218-ae3a34cdc44d"
click at [136, 530] on link "Enrich Companies (get) GET" at bounding box center [117, 527] width 208 height 26
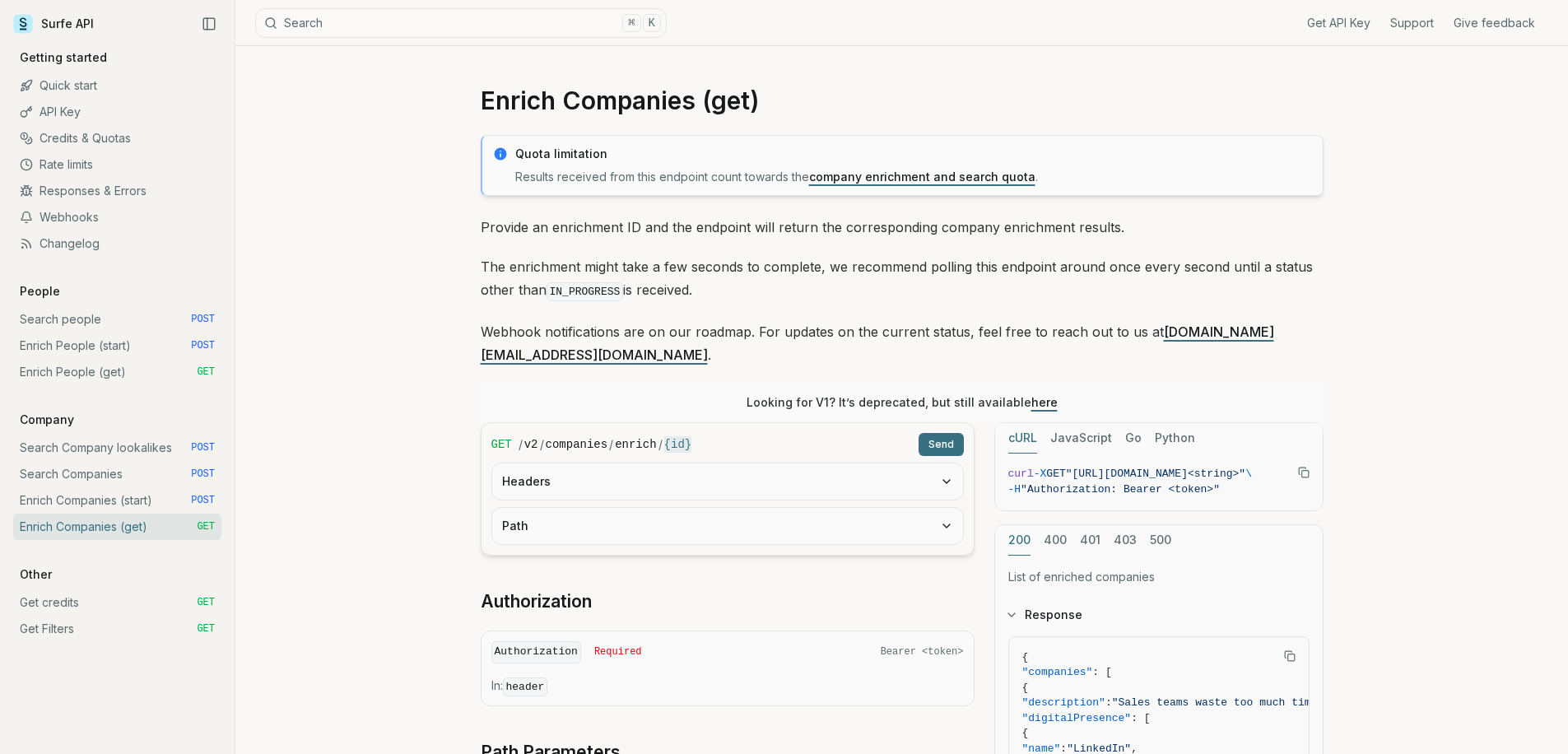
click at [590, 466] on button "Headers" at bounding box center [727, 481] width 471 height 36
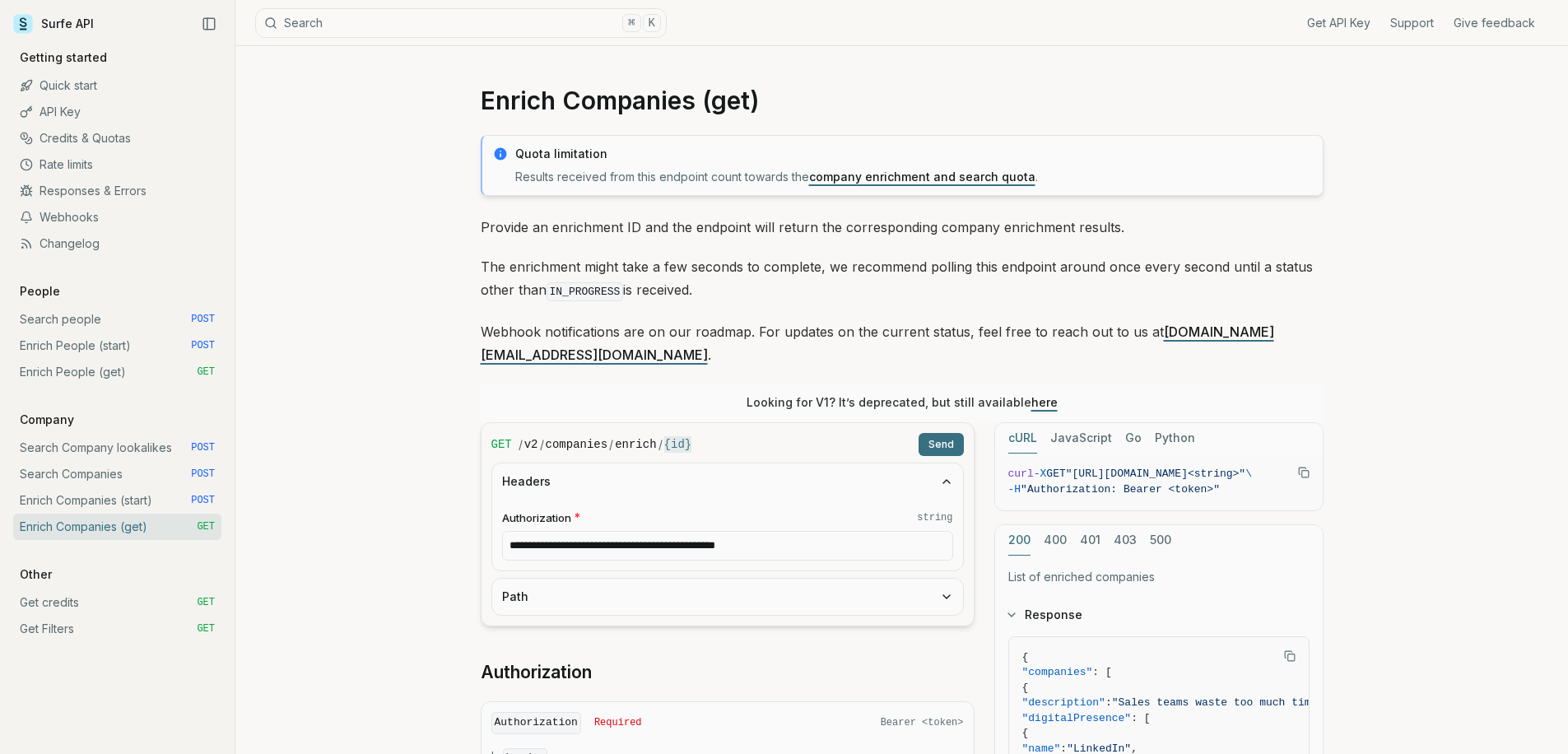
click at [575, 587] on button "Path" at bounding box center [727, 597] width 471 height 36
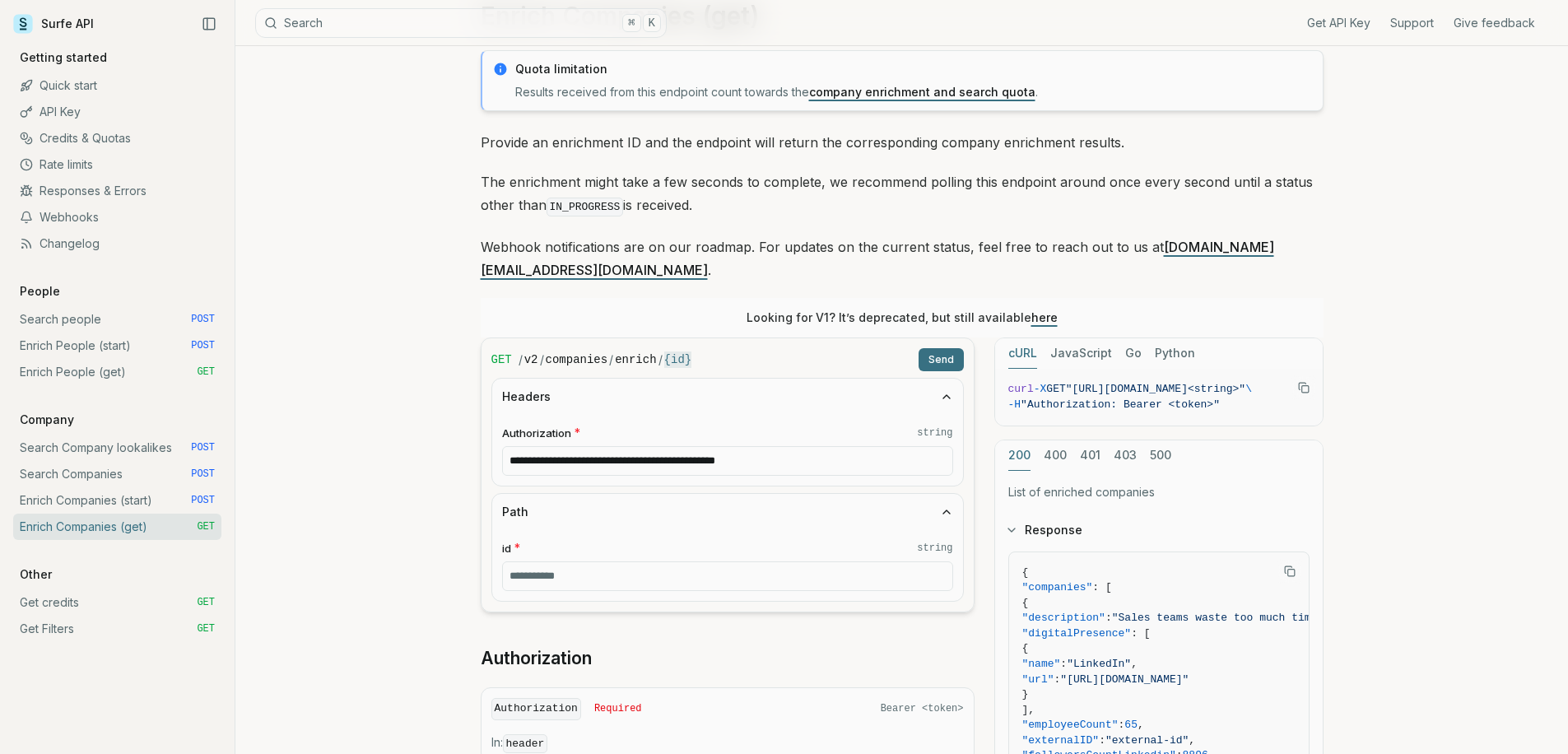
scroll to position [168, 0]
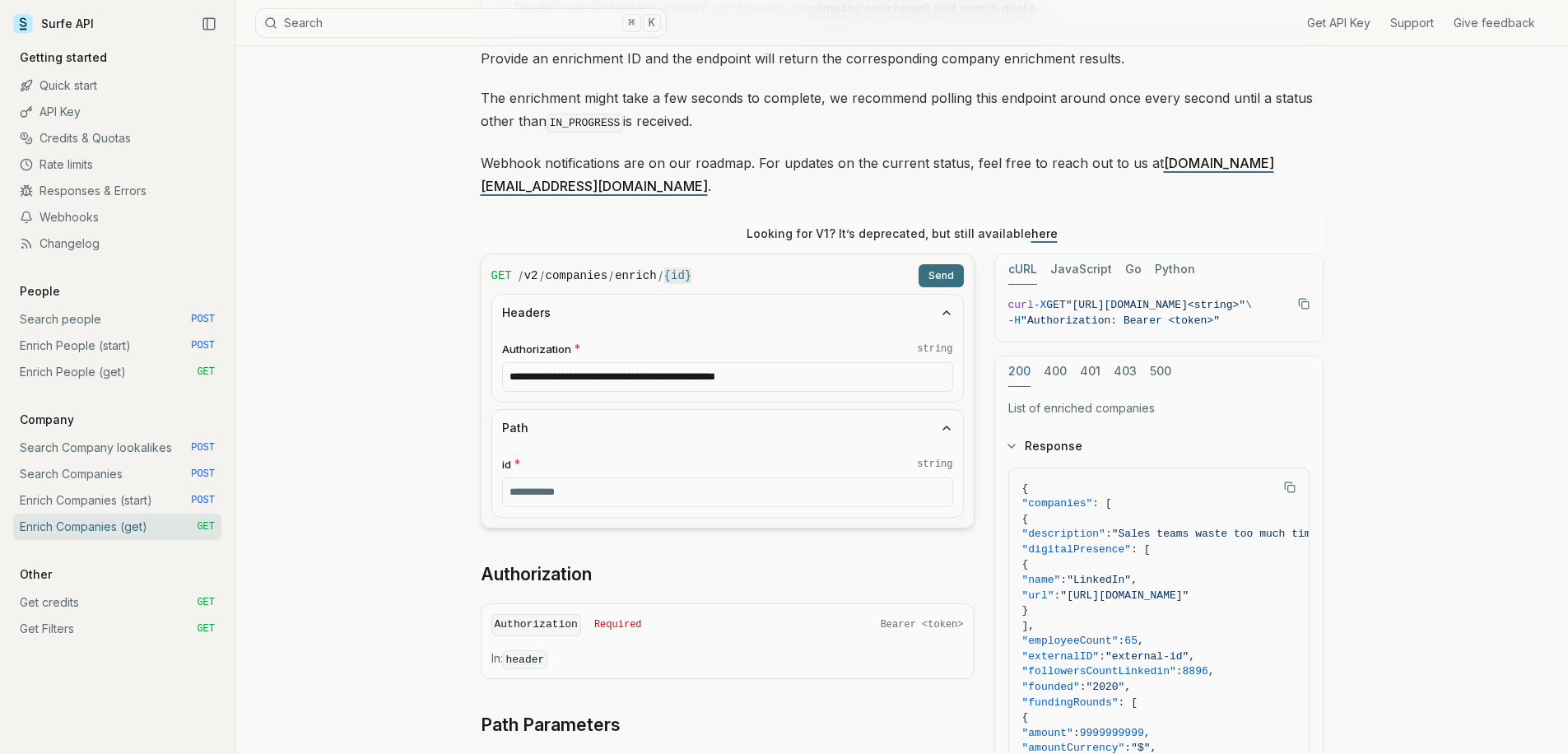
click at [634, 478] on input "id * string" at bounding box center [727, 492] width 451 height 29
paste input "**********"
type input "**********"
click at [924, 264] on button "Send" at bounding box center [941, 276] width 45 height 23
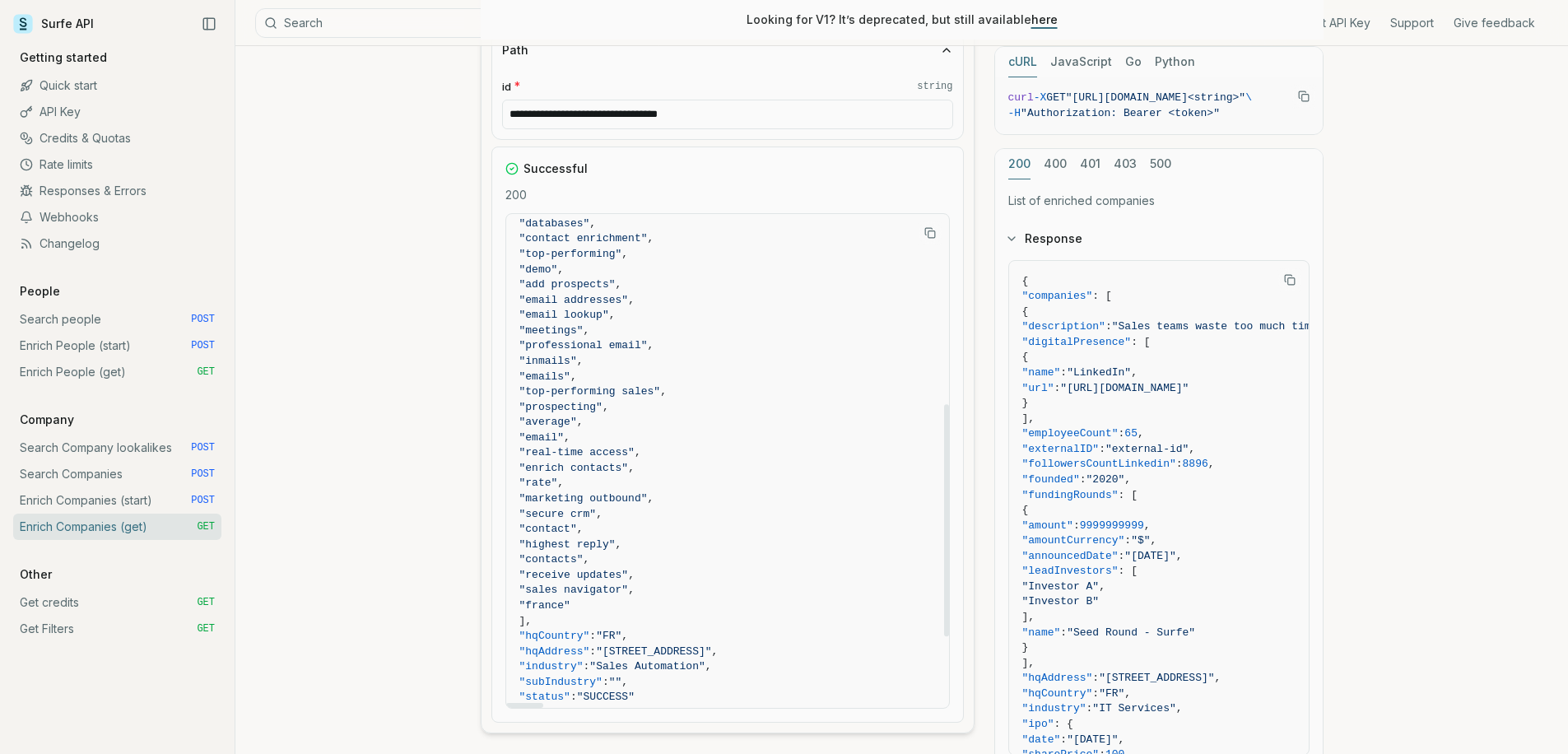
scroll to position [553, 0]
